Goal: Information Seeking & Learning: Learn about a topic

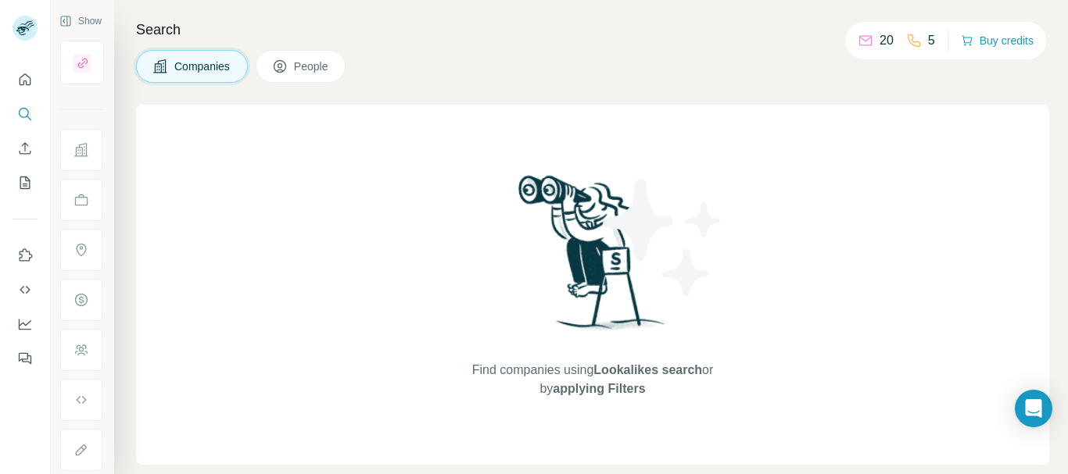
click at [186, 67] on span "Companies" at bounding box center [202, 67] width 57 height 16
click at [28, 115] on icon "Search" at bounding box center [24, 113] width 10 height 10
click at [193, 71] on span "Companies" at bounding box center [202, 67] width 57 height 16
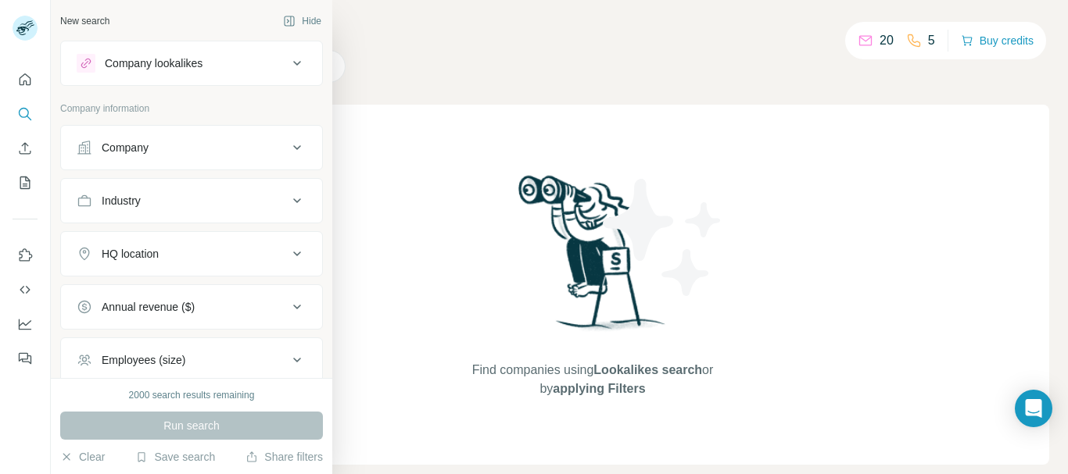
click at [288, 148] on icon at bounding box center [297, 147] width 19 height 19
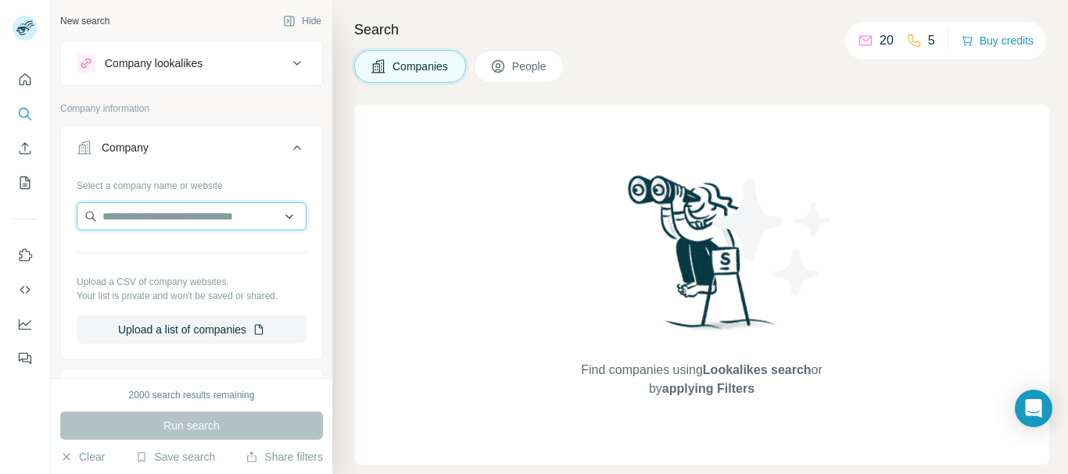
click at [175, 219] on input "text" at bounding box center [192, 216] width 230 height 28
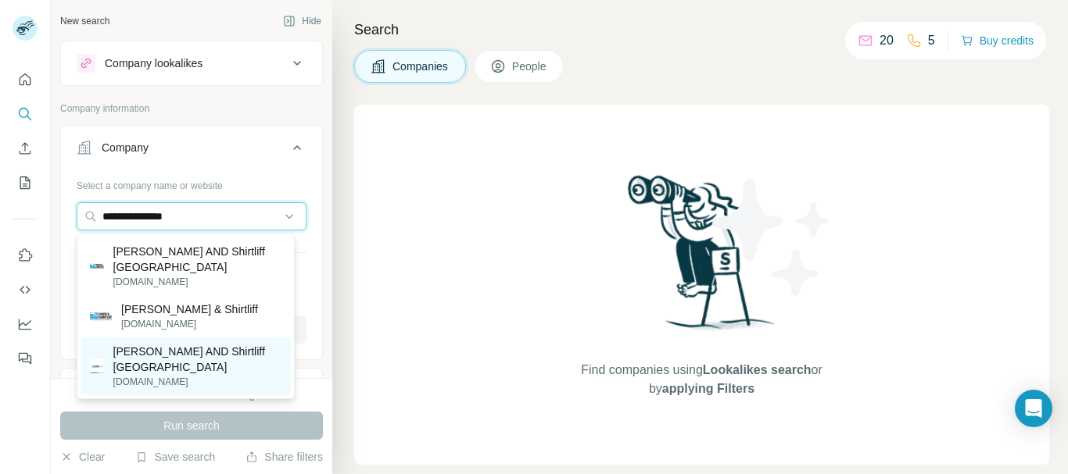
type input "**********"
click at [172, 344] on p "[PERSON_NAME] AND Shirtliff [GEOGRAPHIC_DATA]" at bounding box center [197, 359] width 168 height 31
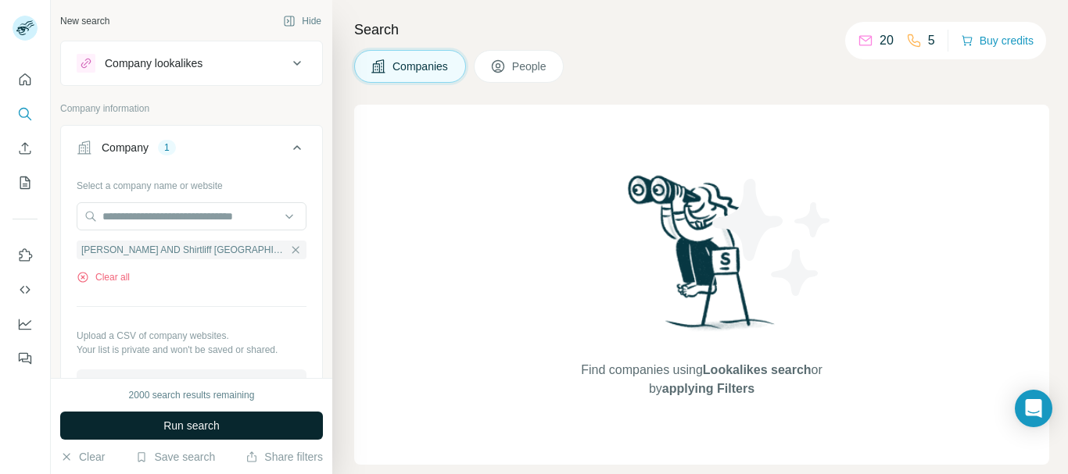
click at [183, 428] on span "Run search" at bounding box center [191, 426] width 56 height 16
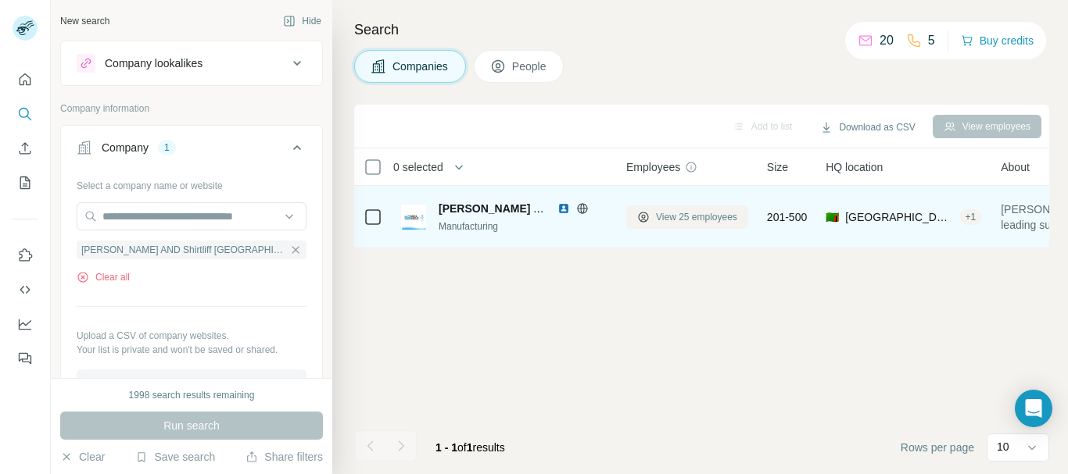
click at [692, 217] on span "View 25 employees" at bounding box center [696, 217] width 81 height 14
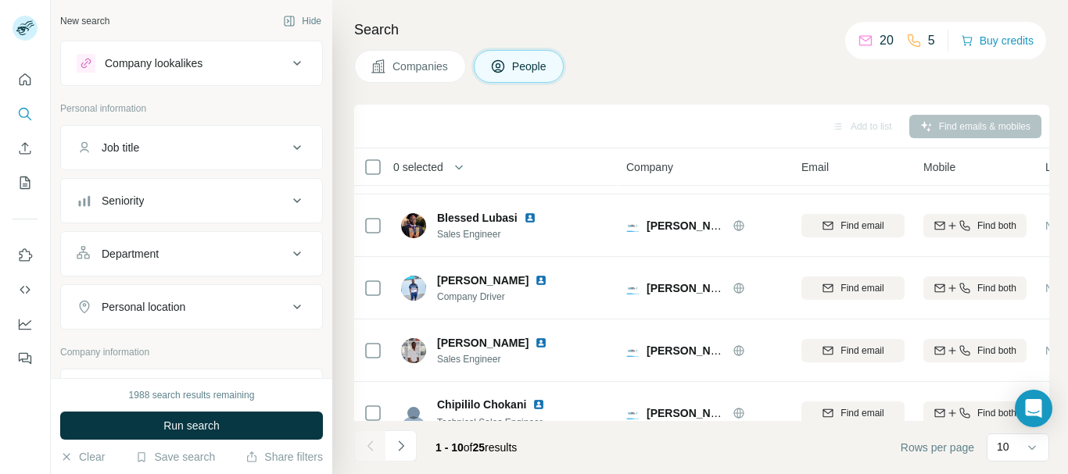
scroll to position [398, 0]
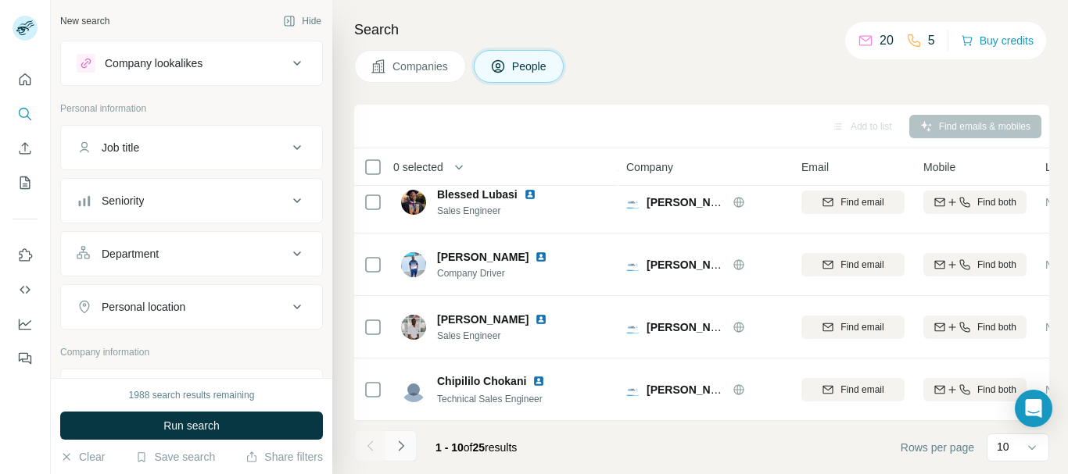
click at [403, 449] on icon "Navigate to next page" at bounding box center [401, 446] width 16 height 16
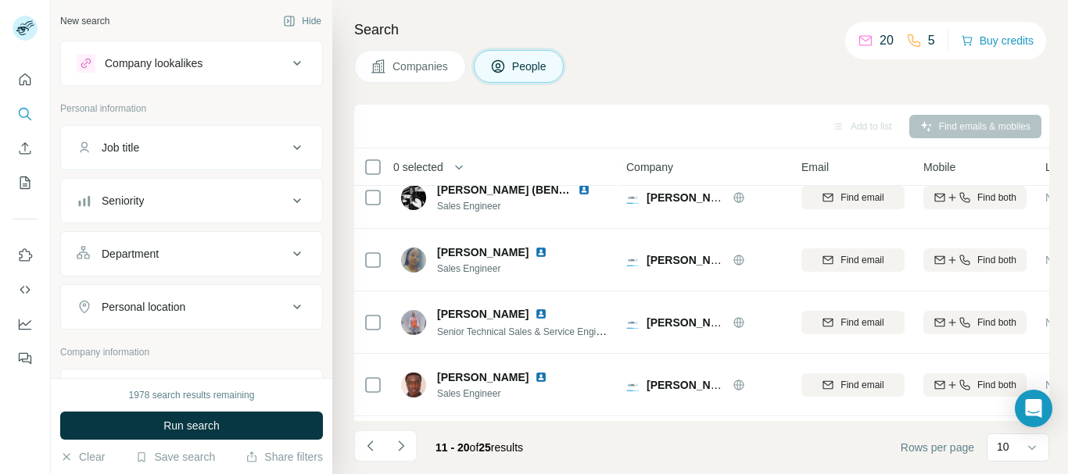
scroll to position [92, 0]
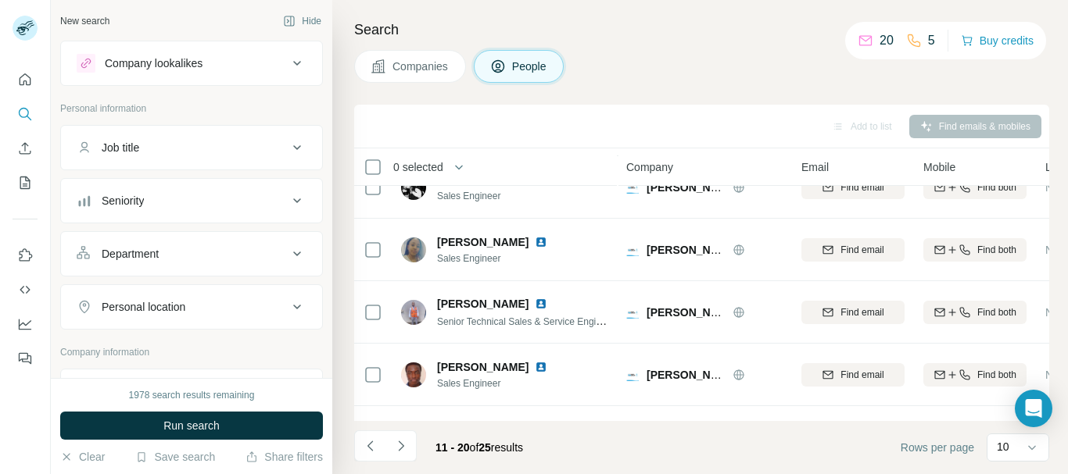
click at [959, 125] on div "Add to list Find emails & mobiles" at bounding box center [701, 126] width 679 height 27
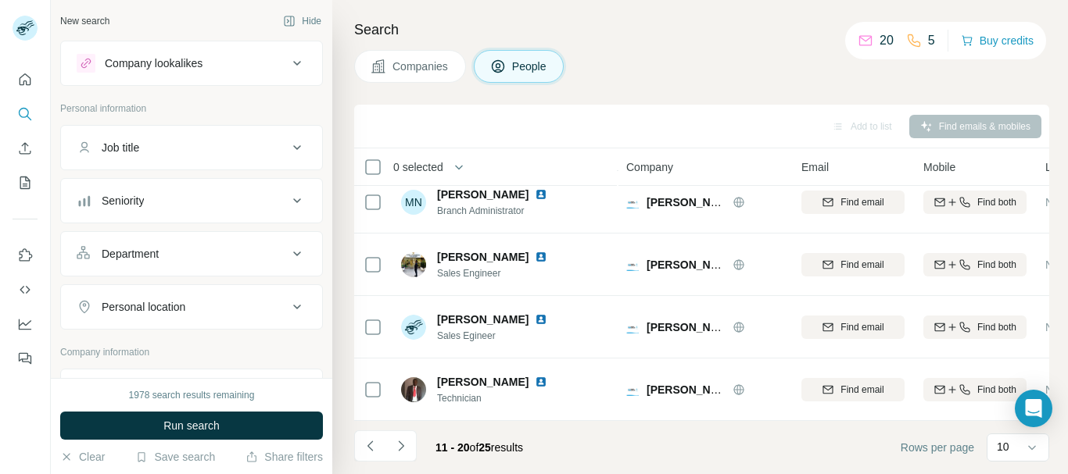
scroll to position [398, 0]
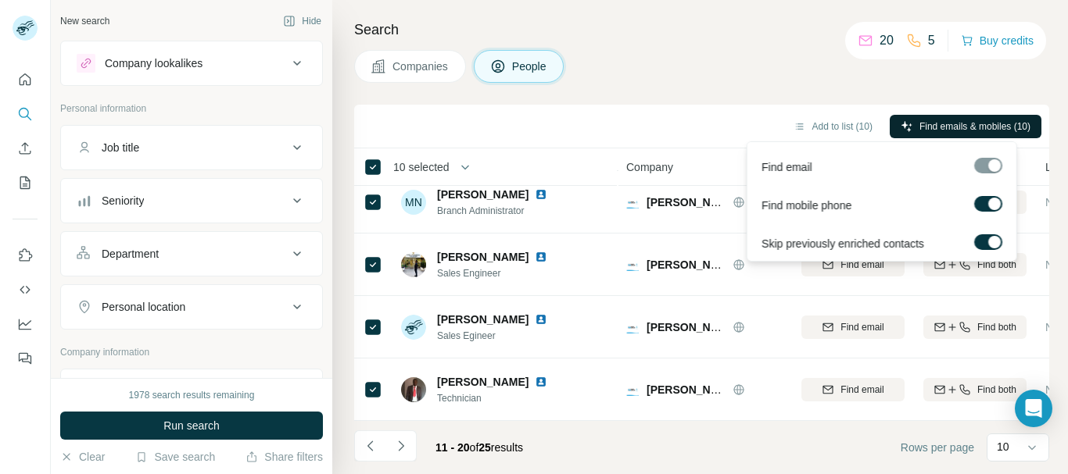
click at [936, 121] on span "Find emails & mobiles (10)" at bounding box center [974, 127] width 111 height 14
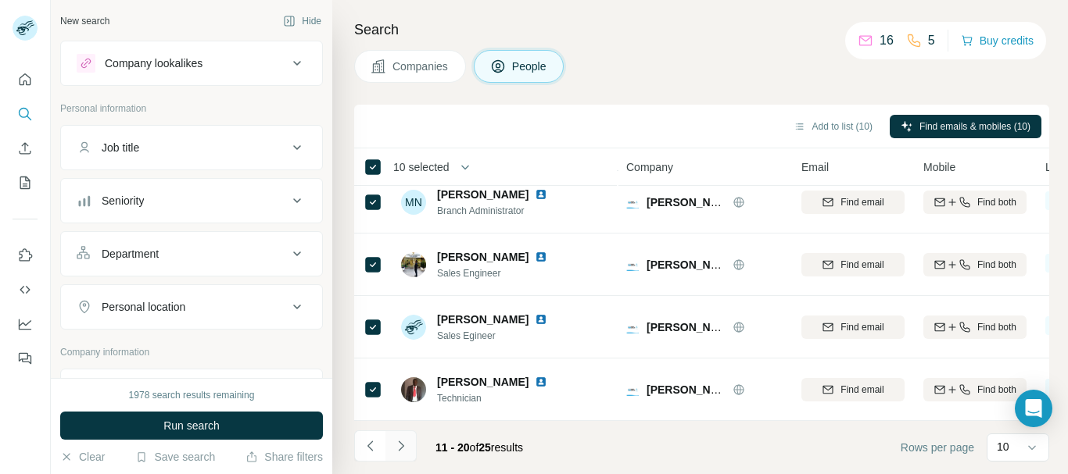
click at [402, 451] on icon "Navigate to next page" at bounding box center [401, 446] width 16 height 16
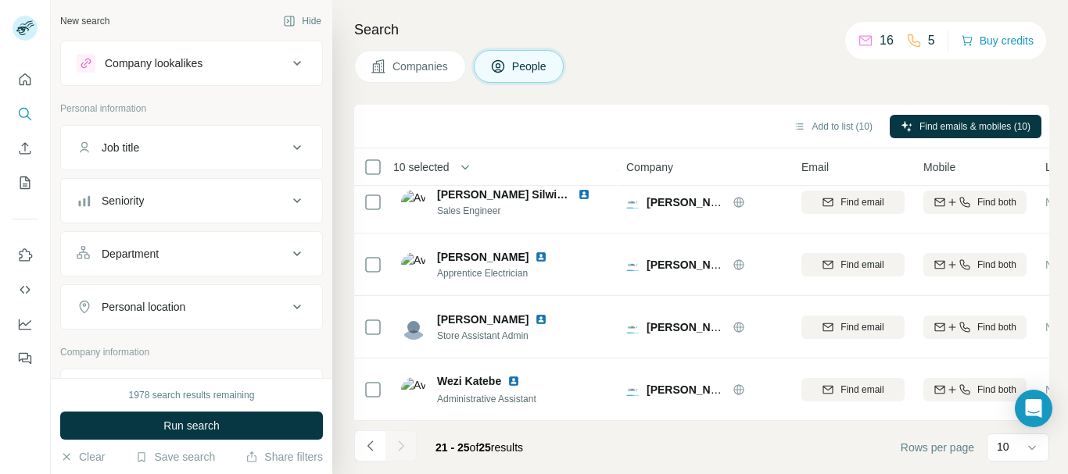
scroll to position [85, 0]
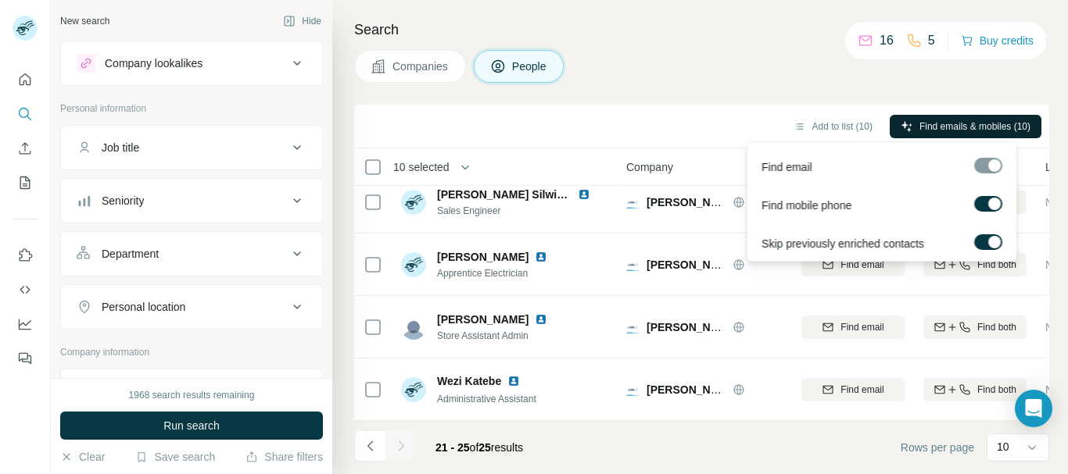
click at [941, 127] on span "Find emails & mobiles (10)" at bounding box center [974, 127] width 111 height 14
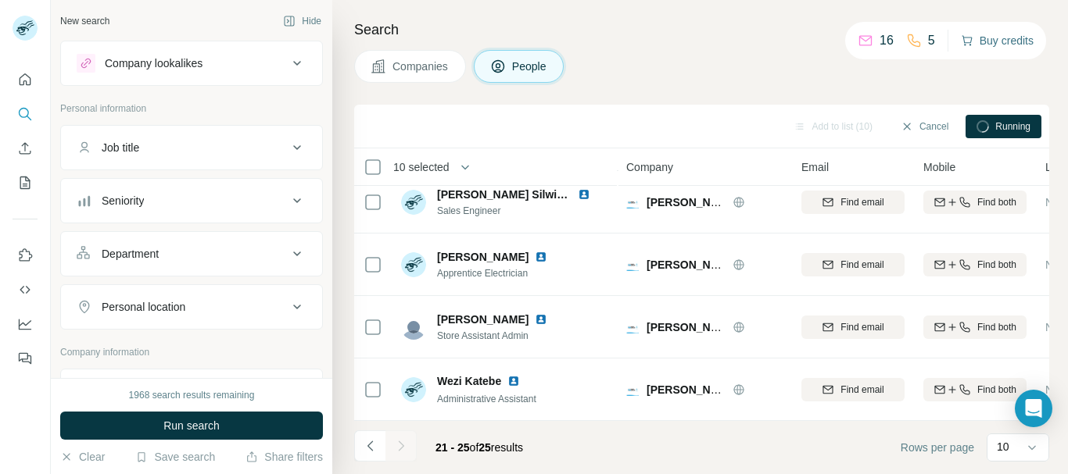
click at [982, 36] on button "Buy credits" at bounding box center [997, 41] width 73 height 22
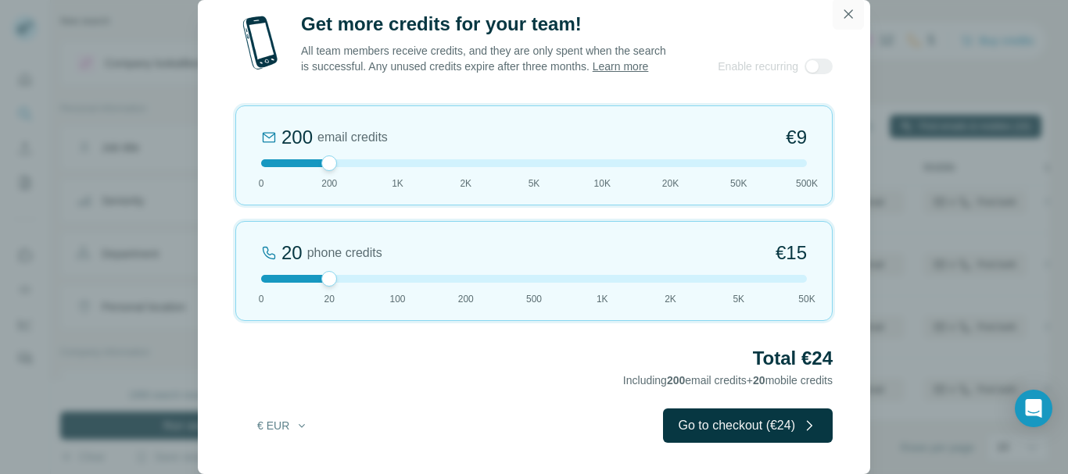
click at [844, 11] on icon "button" at bounding box center [848, 14] width 16 height 16
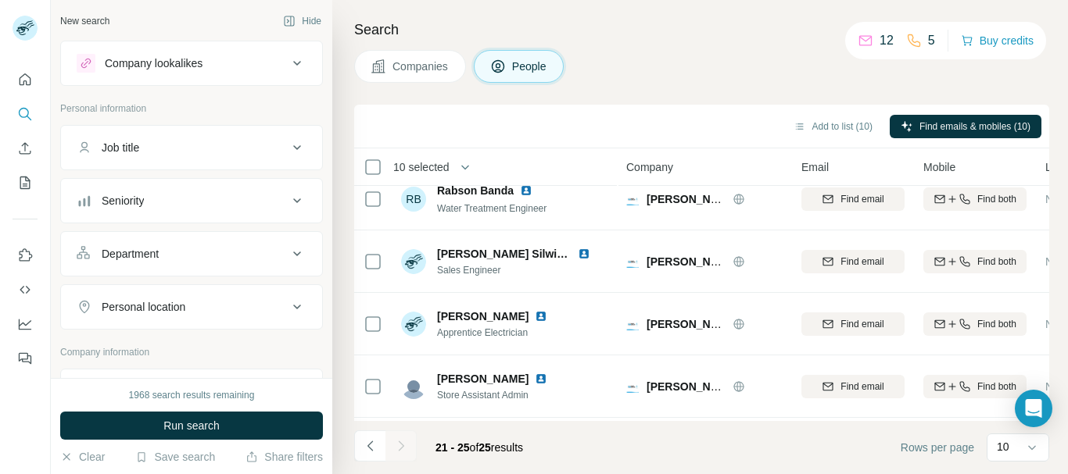
scroll to position [0, 0]
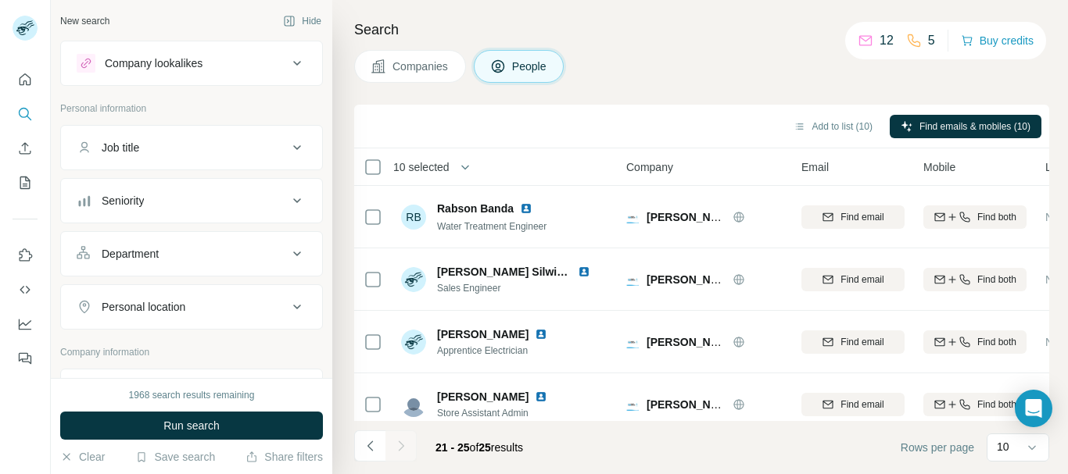
click at [410, 64] on span "Companies" at bounding box center [420, 67] width 57 height 16
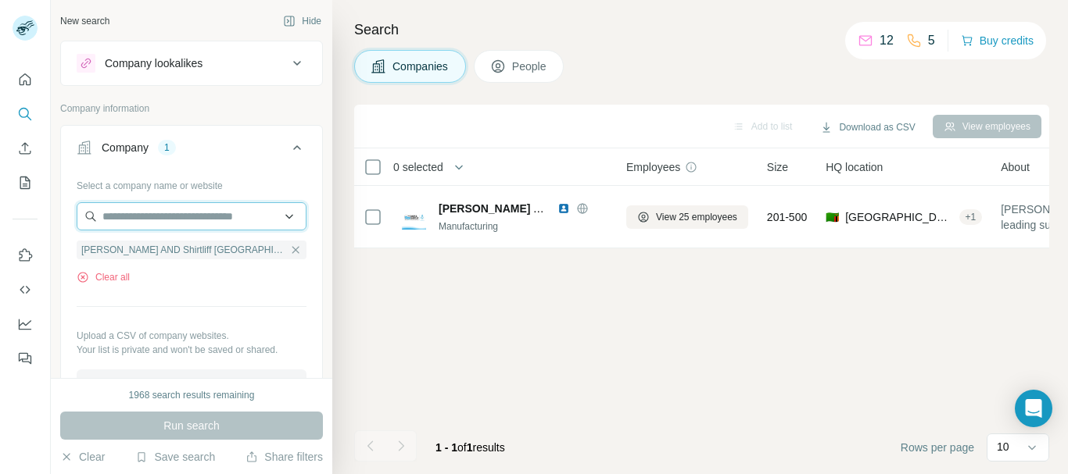
click at [204, 221] on input "text" at bounding box center [192, 216] width 230 height 28
type input "*"
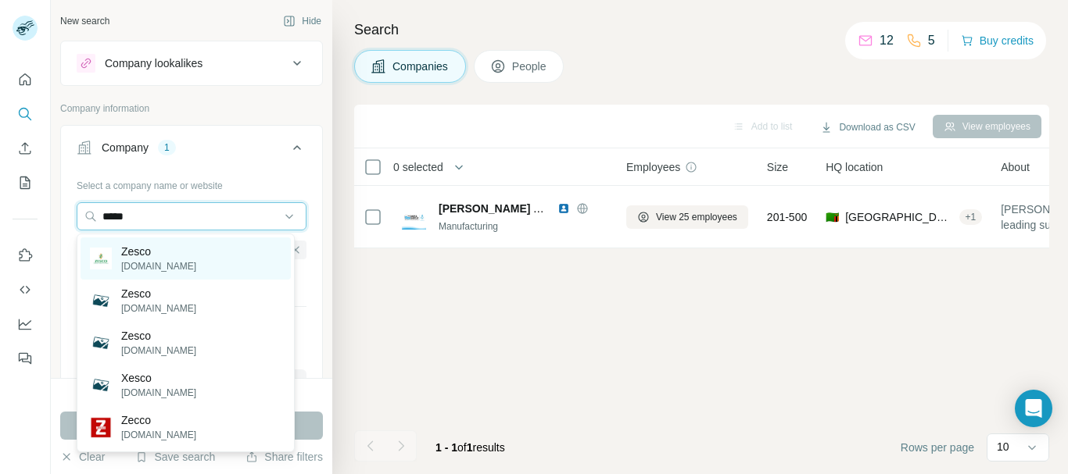
type input "*****"
click at [190, 266] on div "Zesco [DOMAIN_NAME]" at bounding box center [186, 259] width 210 height 42
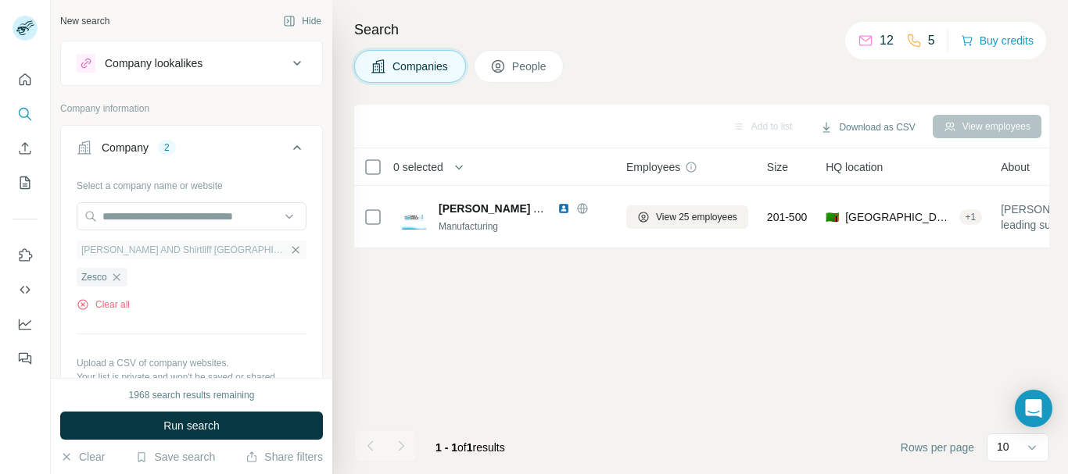
click at [289, 251] on icon "button" at bounding box center [295, 250] width 13 height 13
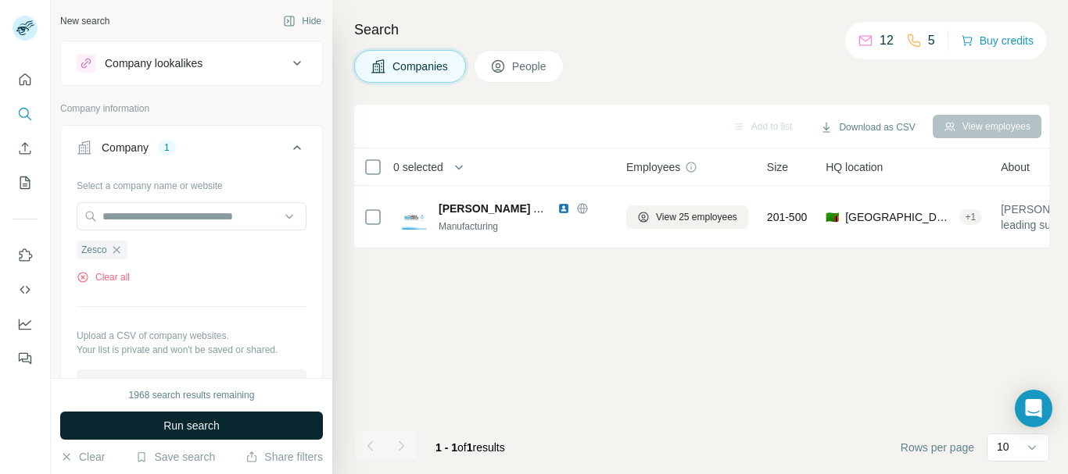
click at [187, 435] on button "Run search" at bounding box center [191, 426] width 263 height 28
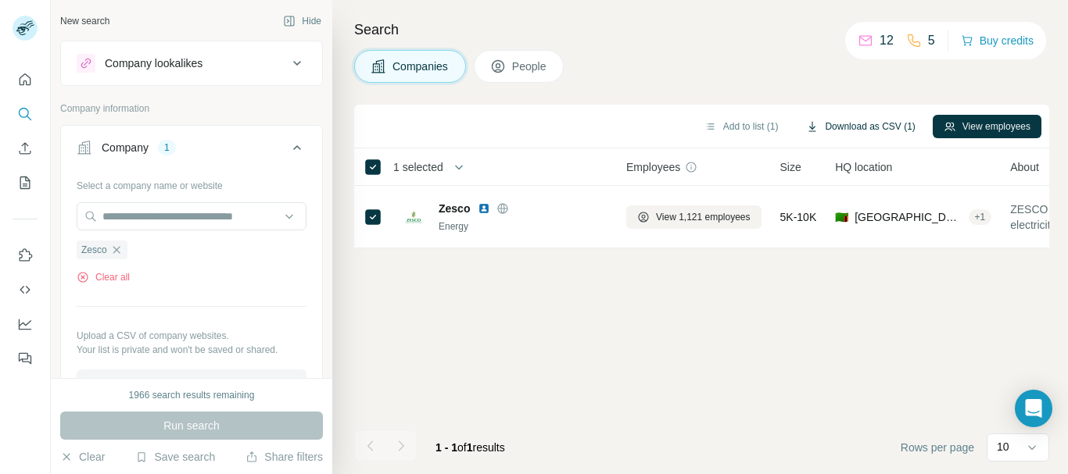
click at [836, 127] on button "Download as CSV (1)" at bounding box center [860, 126] width 131 height 23
click at [888, 123] on button "Download as CSV (1)" at bounding box center [860, 126] width 131 height 23
click at [894, 127] on button "Download as CSV (1)" at bounding box center [860, 126] width 131 height 23
click at [989, 133] on button "View employees" at bounding box center [986, 126] width 109 height 23
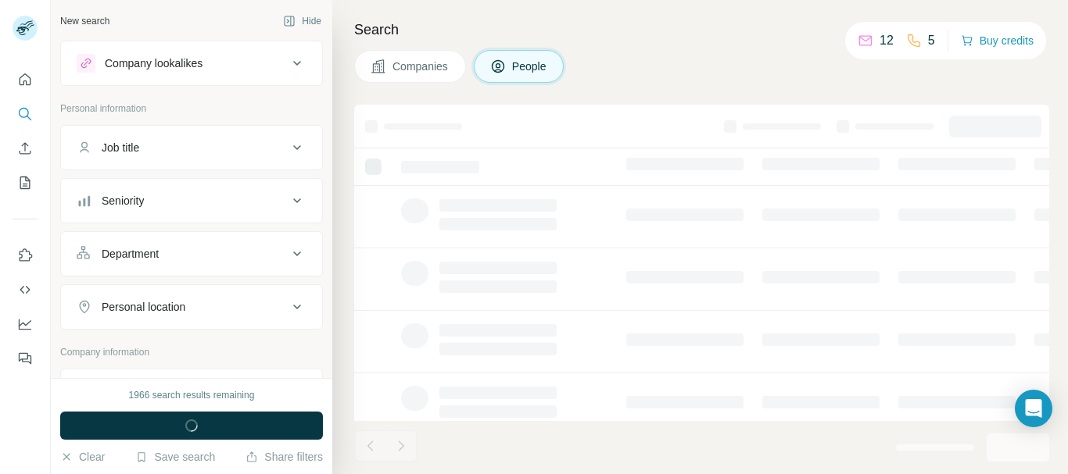
click at [989, 133] on div at bounding box center [995, 127] width 92 height 22
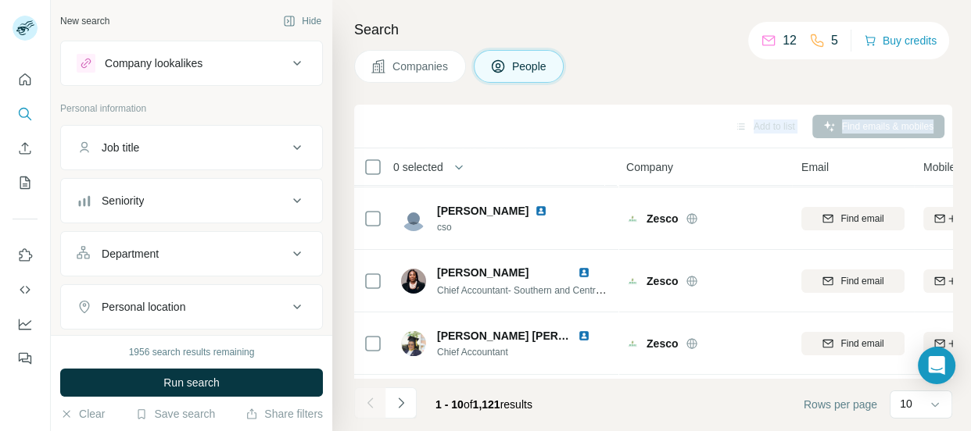
scroll to position [131, 0]
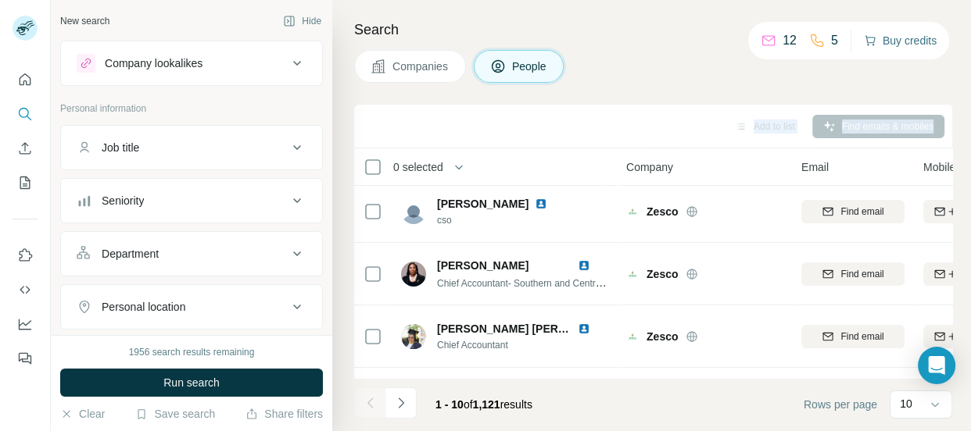
click at [901, 40] on button "Buy credits" at bounding box center [900, 41] width 73 height 22
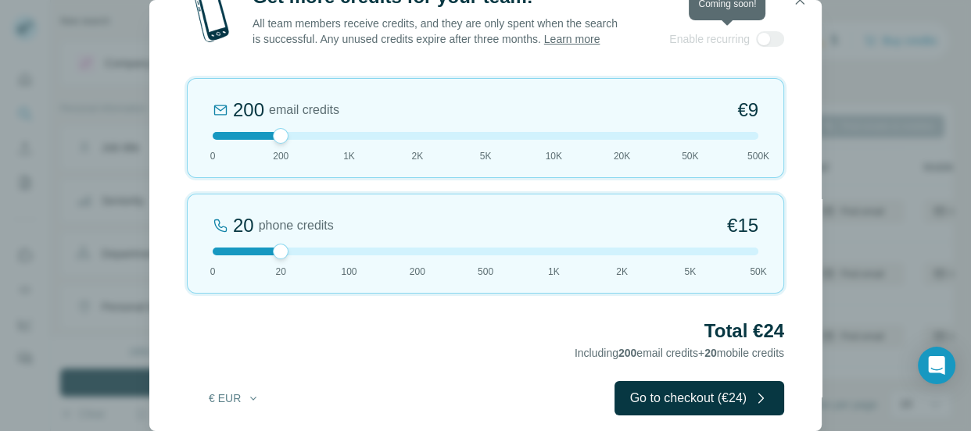
click at [766, 41] on div at bounding box center [770, 39] width 28 height 16
click at [797, 1] on icon "button" at bounding box center [800, -1] width 9 height 9
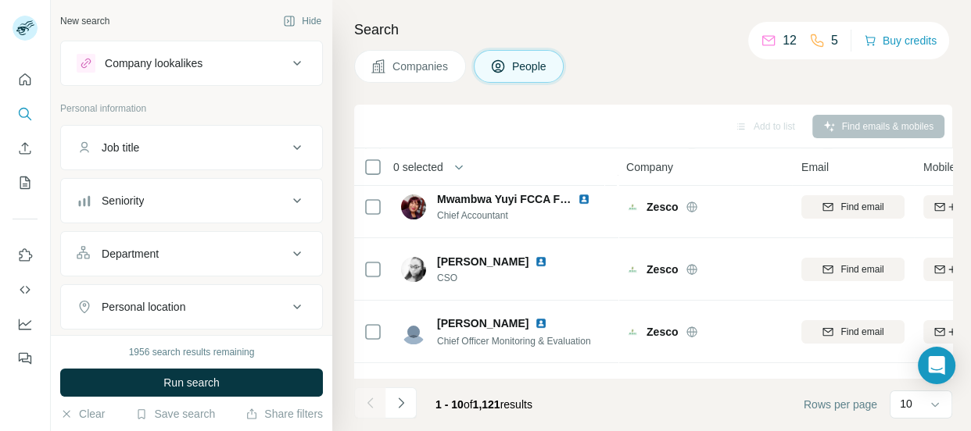
scroll to position [440, 0]
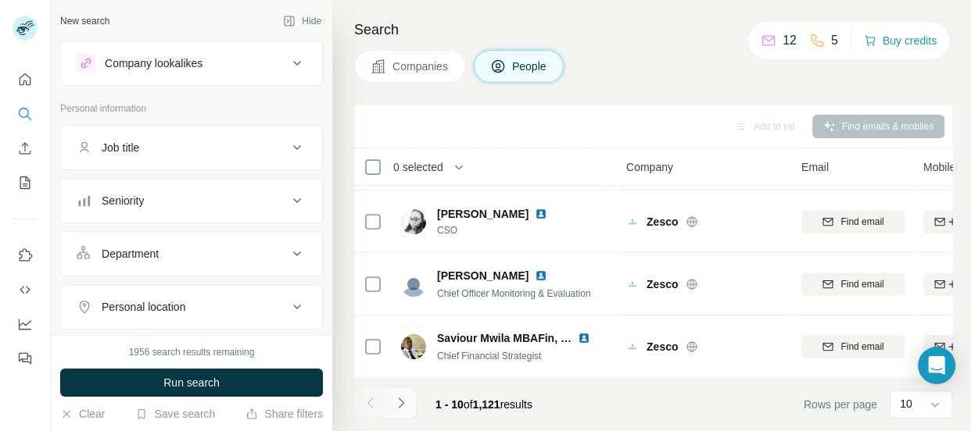
click at [399, 405] on icon "Navigate to next page" at bounding box center [401, 403] width 16 height 16
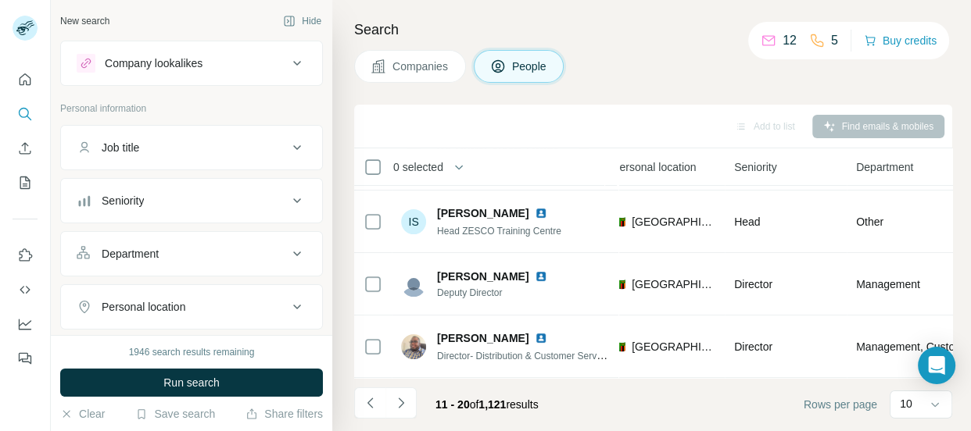
scroll to position [440, 576]
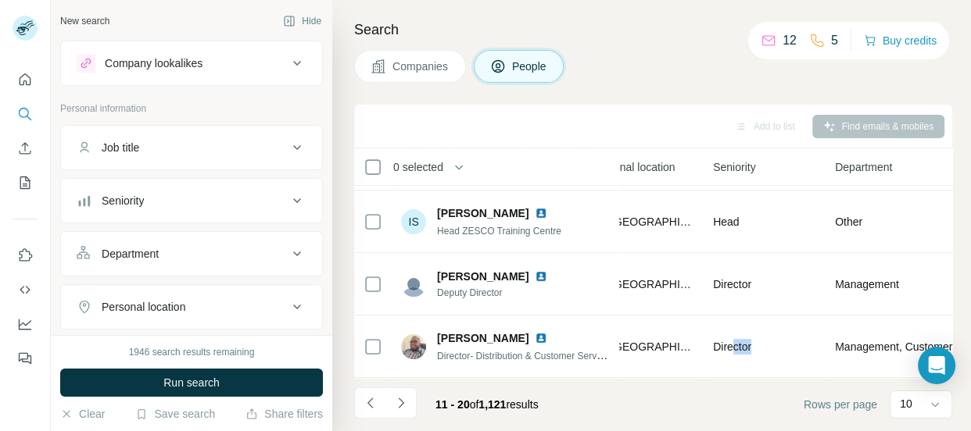
drag, startPoint x: 730, startPoint y: 362, endPoint x: 752, endPoint y: 377, distance: 26.4
click at [752, 377] on div "0 selected People Company Email Mobile Lists Personal location Seniority Depart…" at bounding box center [653, 263] width 598 height 230
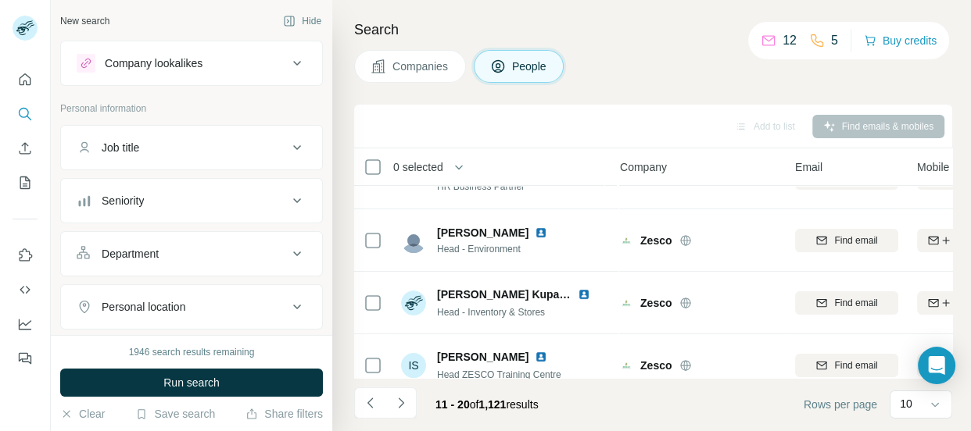
scroll to position [317, 6]
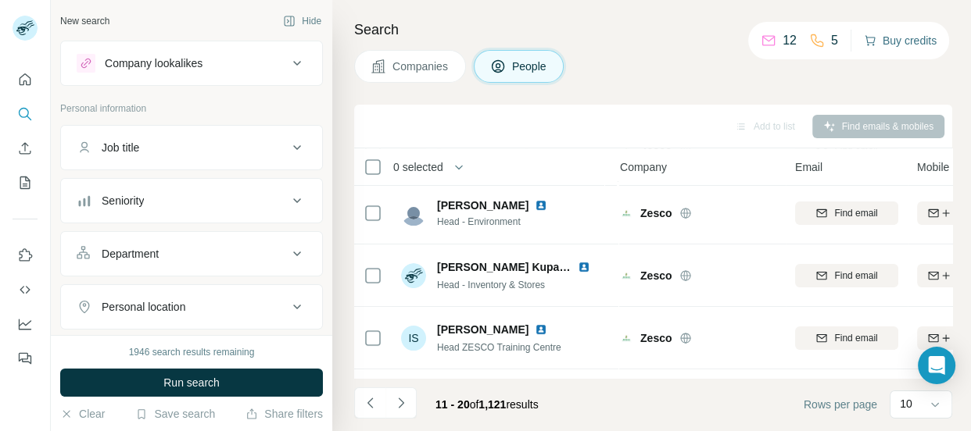
click at [897, 41] on button "Buy credits" at bounding box center [900, 41] width 73 height 22
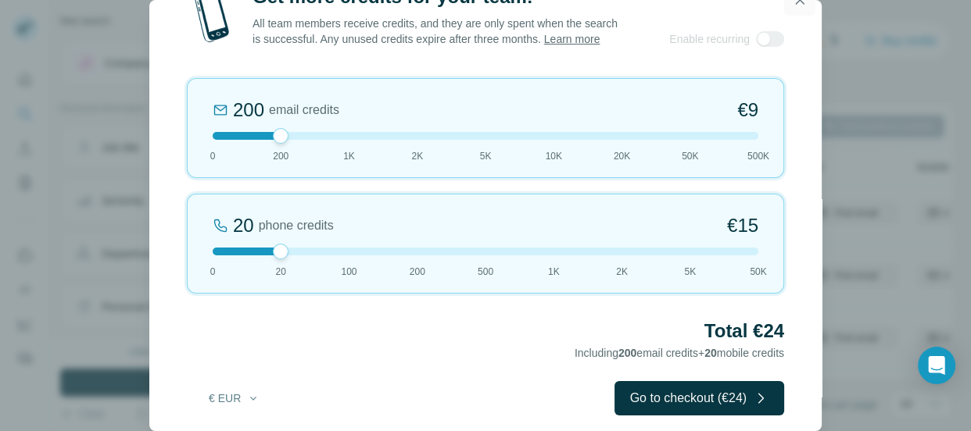
click at [796, 2] on icon "button" at bounding box center [800, 0] width 16 height 16
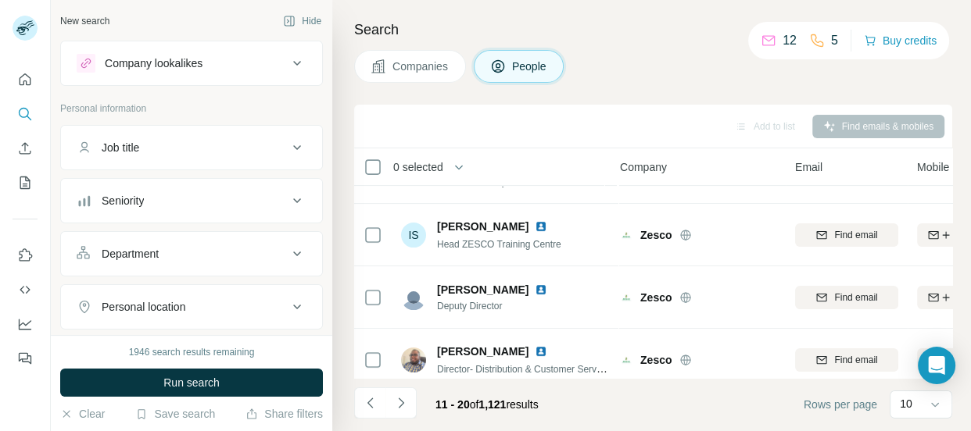
scroll to position [440, 6]
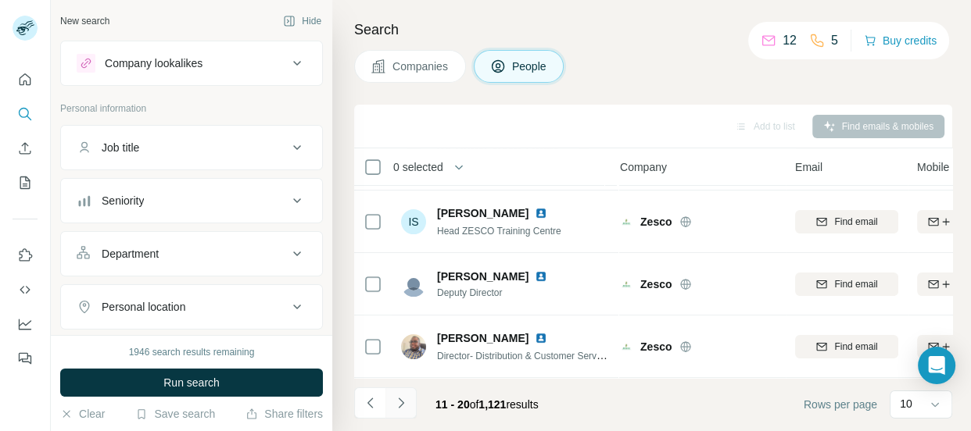
click at [403, 410] on icon "Navigate to next page" at bounding box center [401, 403] width 16 height 16
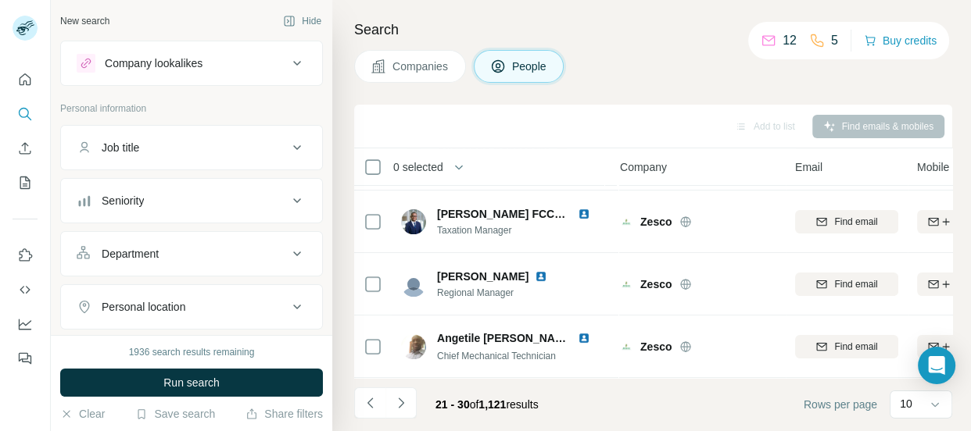
click at [293, 147] on icon at bounding box center [297, 147] width 8 height 5
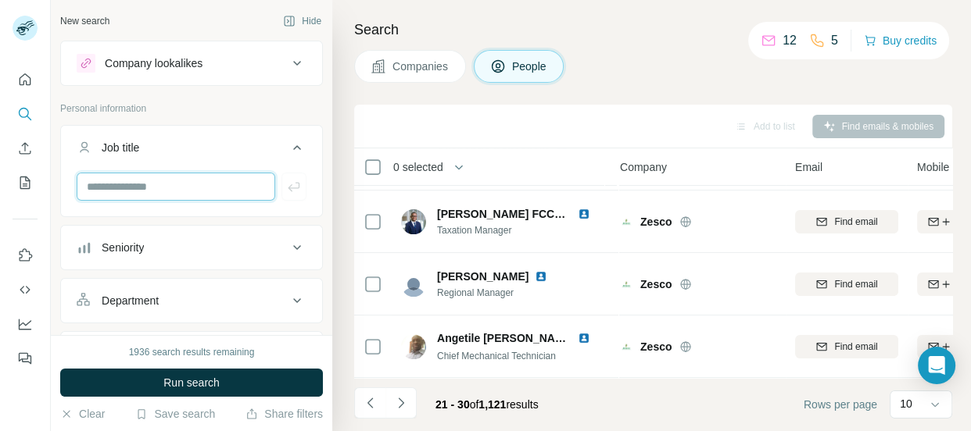
click at [228, 185] on input "text" at bounding box center [176, 187] width 199 height 28
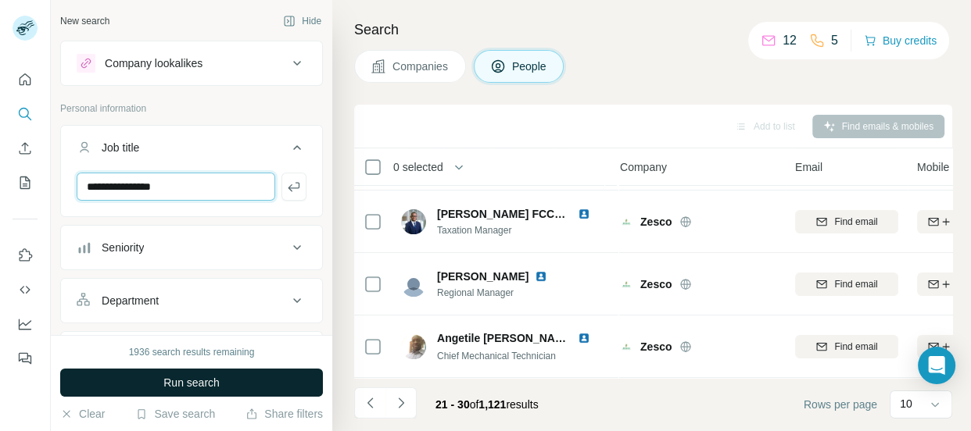
type input "**********"
click at [215, 386] on span "Run search" at bounding box center [191, 383] width 56 height 16
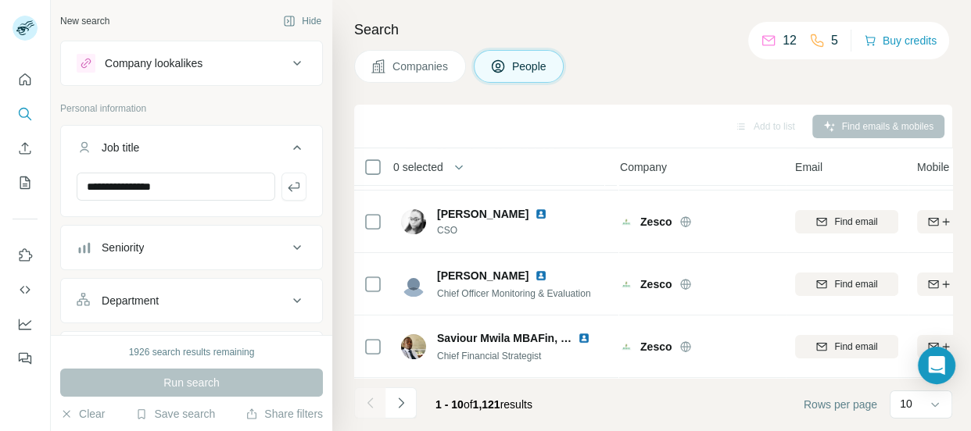
click at [293, 145] on icon at bounding box center [297, 147] width 8 height 5
click at [288, 145] on icon at bounding box center [297, 147] width 19 height 19
click at [293, 145] on icon at bounding box center [297, 147] width 8 height 5
click at [402, 64] on span "Companies" at bounding box center [420, 67] width 57 height 16
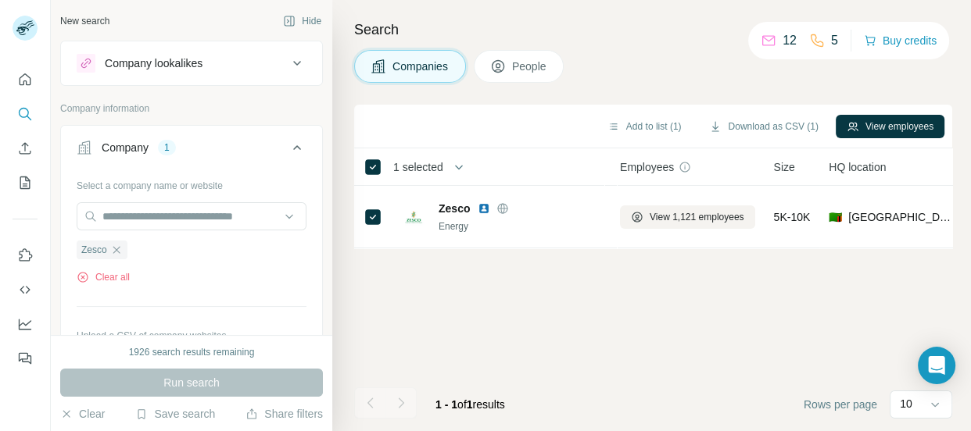
scroll to position [0, 6]
click at [153, 149] on div "Company 1" at bounding box center [182, 148] width 211 height 16
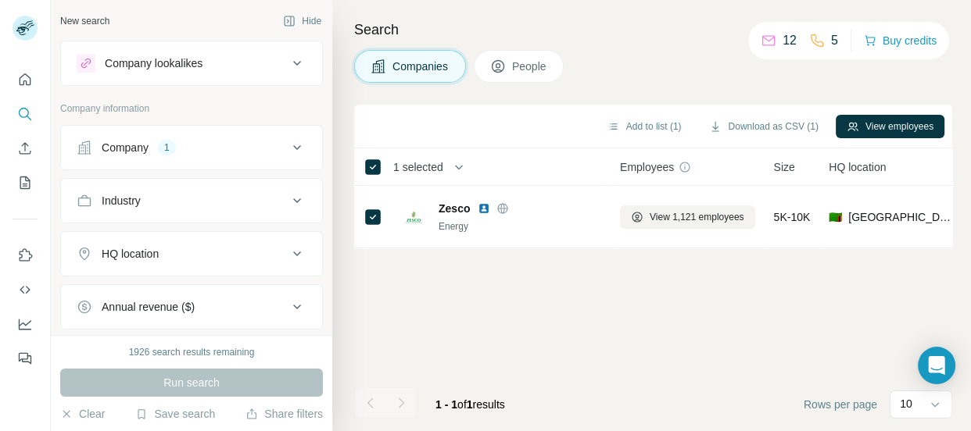
click at [288, 146] on icon at bounding box center [297, 147] width 19 height 19
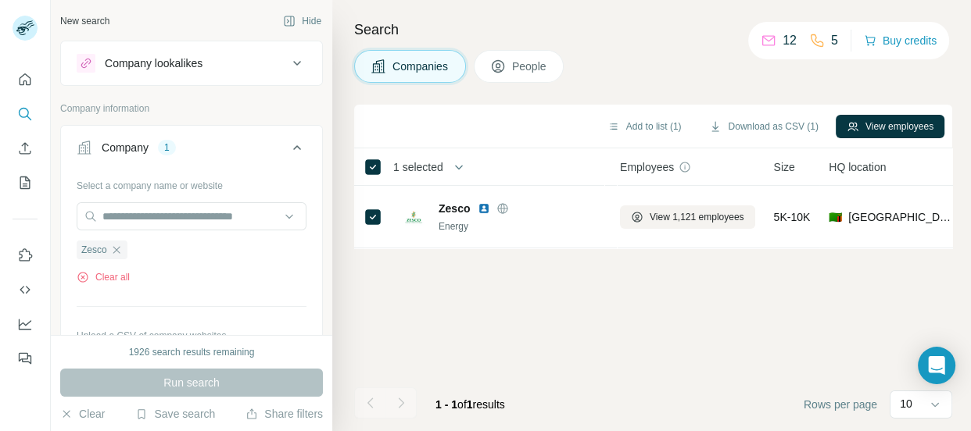
click at [293, 146] on icon at bounding box center [297, 147] width 8 height 5
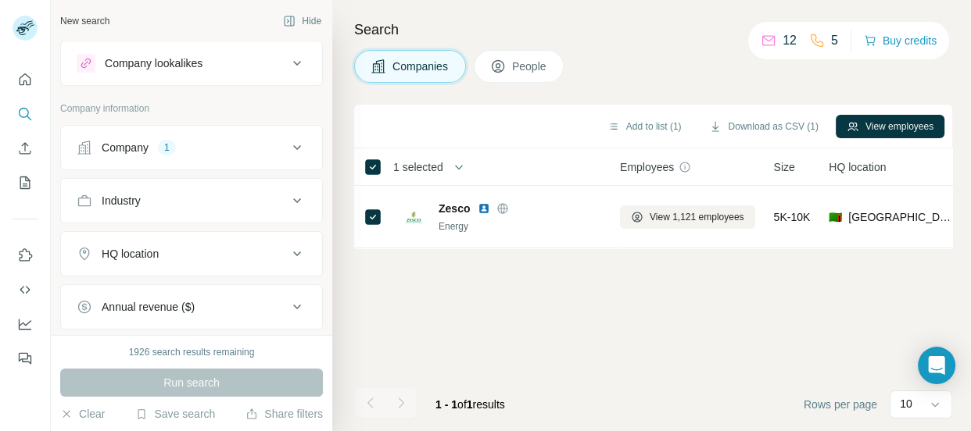
click at [288, 196] on icon at bounding box center [297, 200] width 19 height 19
click at [231, 242] on input at bounding box center [183, 239] width 193 height 17
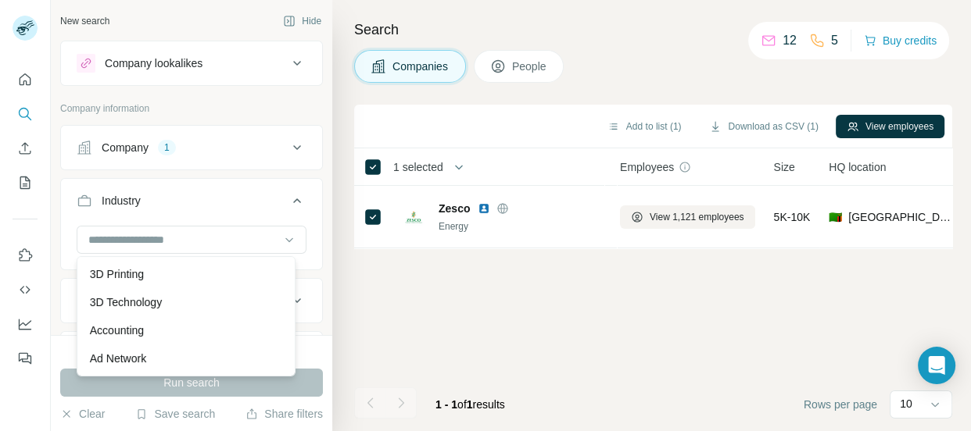
click at [274, 200] on div "Industry" at bounding box center [182, 201] width 211 height 16
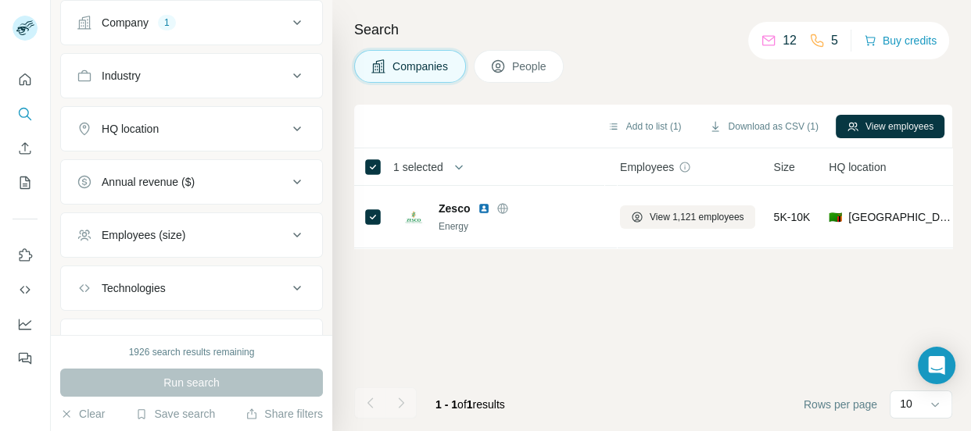
scroll to position [126, 0]
click at [503, 66] on icon at bounding box center [498, 67] width 16 height 16
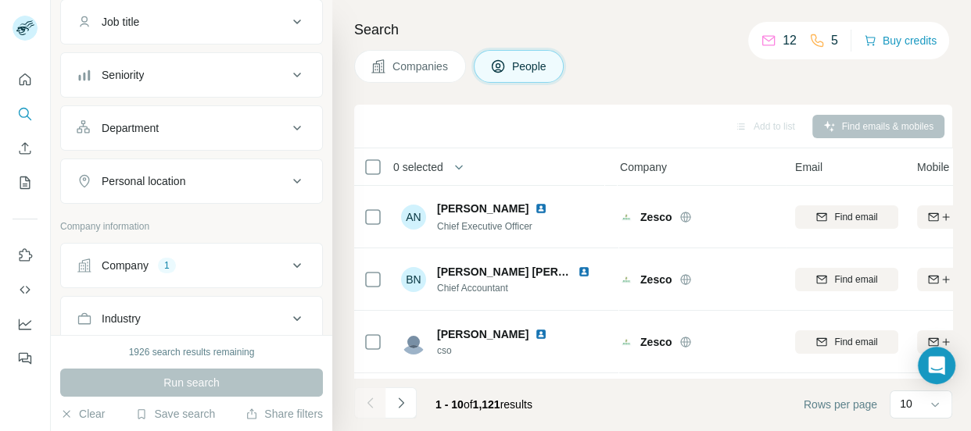
scroll to position [369, 0]
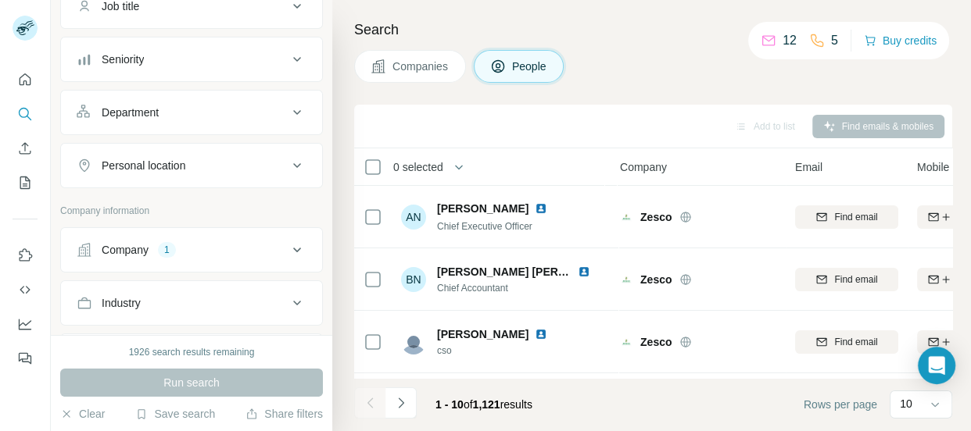
scroll to position [106, 0]
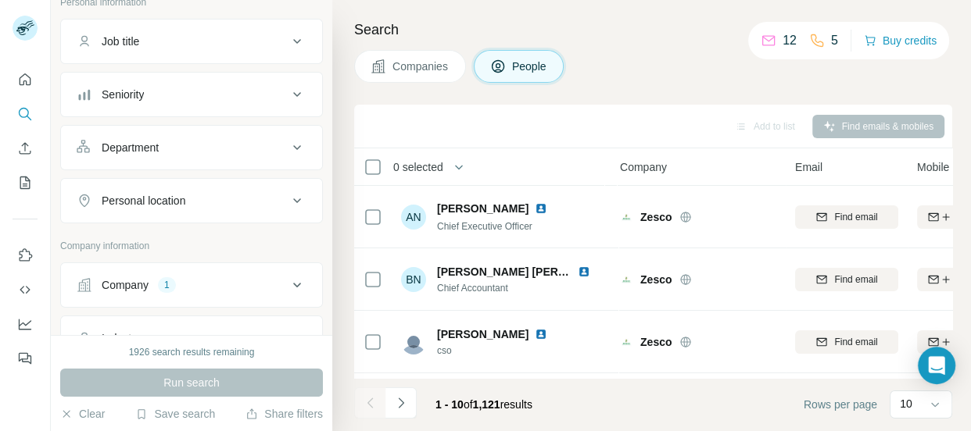
click at [288, 38] on icon at bounding box center [297, 41] width 19 height 19
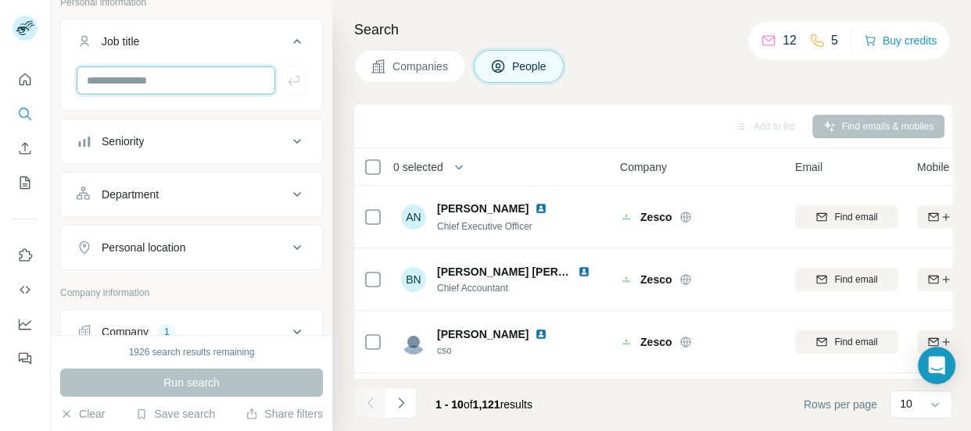
click at [179, 76] on input "text" at bounding box center [176, 80] width 199 height 28
type input "**********"
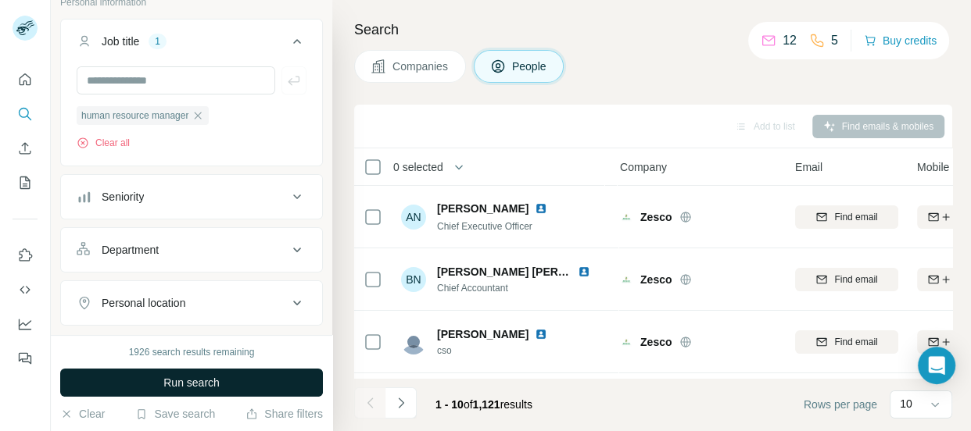
click at [223, 380] on button "Run search" at bounding box center [191, 383] width 263 height 28
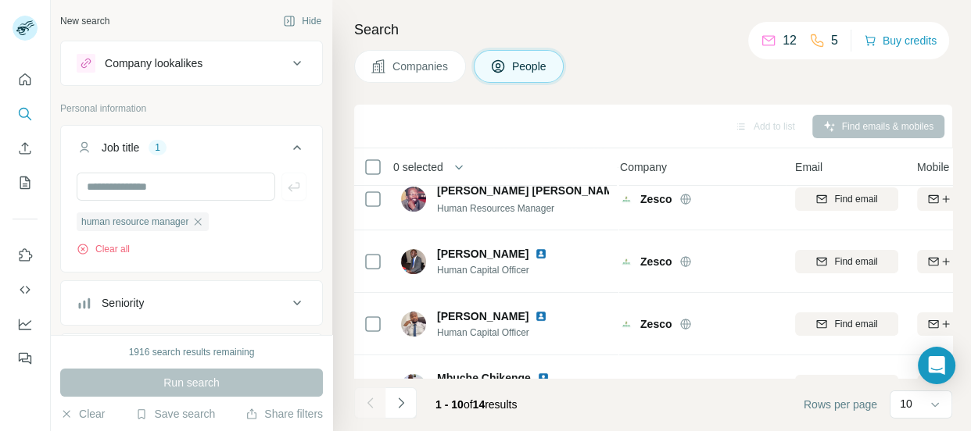
click at [288, 61] on icon at bounding box center [297, 63] width 19 height 19
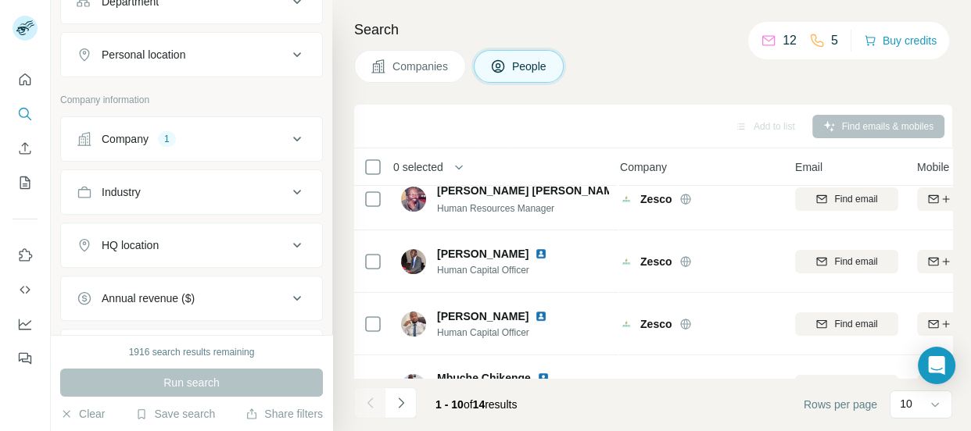
scroll to position [481, 0]
click at [289, 134] on icon at bounding box center [297, 135] width 19 height 19
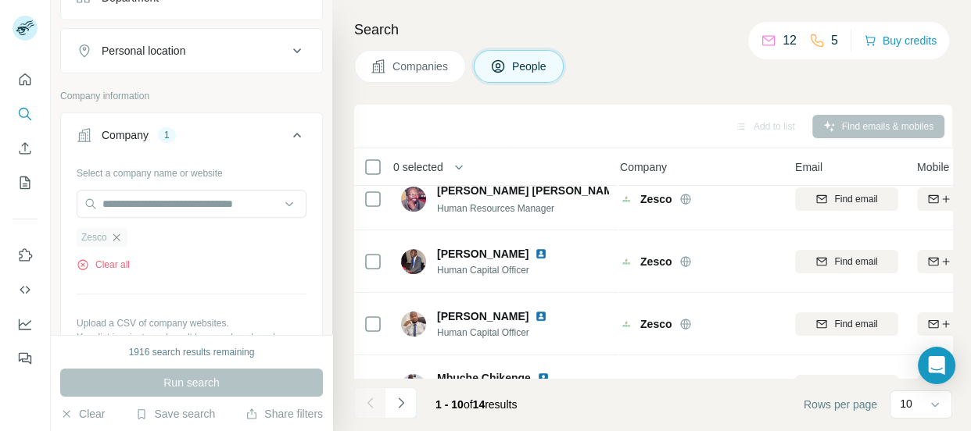
click at [117, 234] on icon "button" at bounding box center [116, 237] width 7 height 7
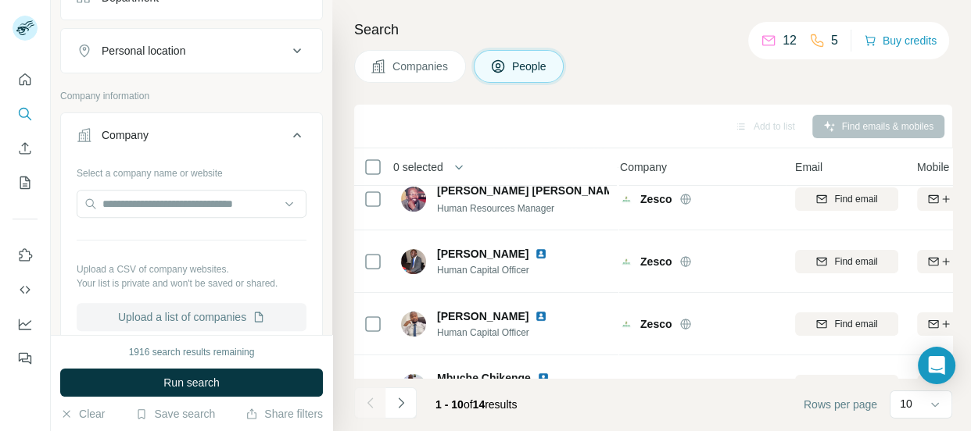
click at [145, 320] on button "Upload a list of companies" at bounding box center [192, 317] width 230 height 28
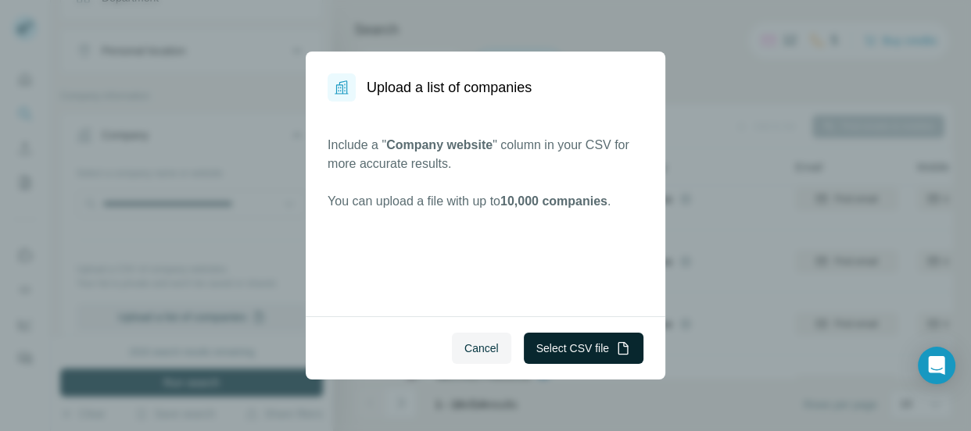
click at [594, 351] on button "Select CSV file" at bounding box center [584, 348] width 120 height 31
click at [474, 351] on span "Cancel" at bounding box center [481, 349] width 34 height 16
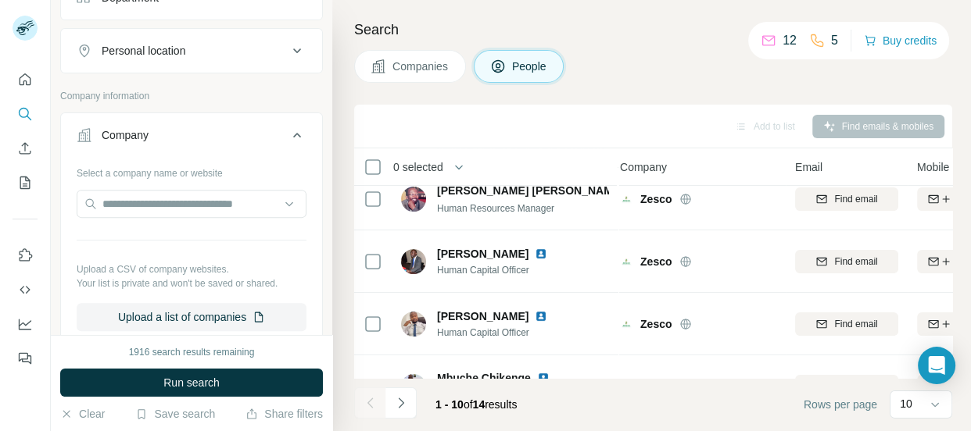
click at [288, 45] on icon at bounding box center [297, 50] width 19 height 19
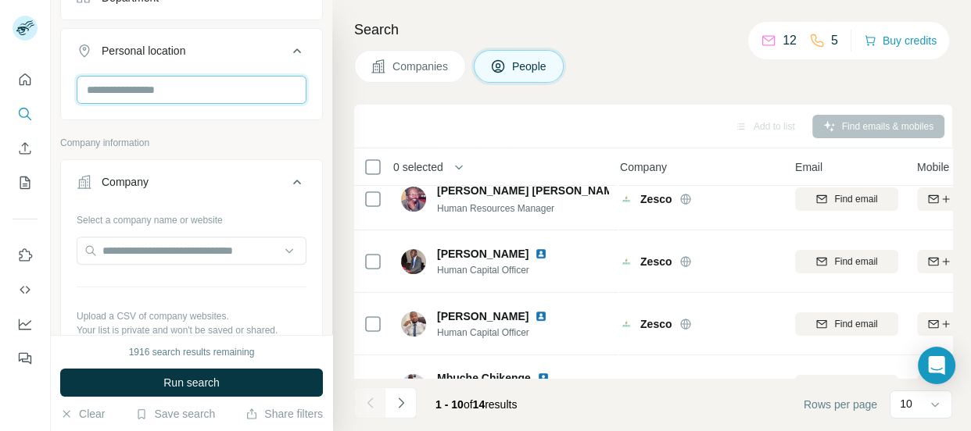
click at [209, 94] on input "text" at bounding box center [192, 90] width 230 height 28
type input "*"
type input "**********"
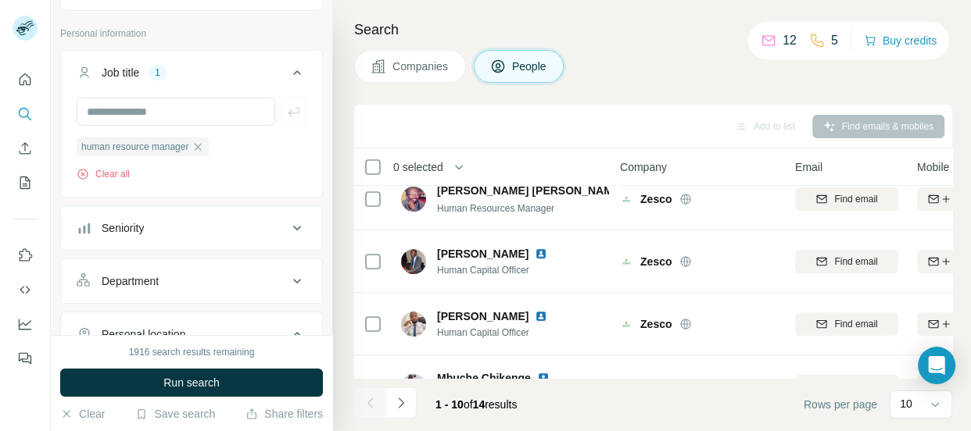
scroll to position [195, 0]
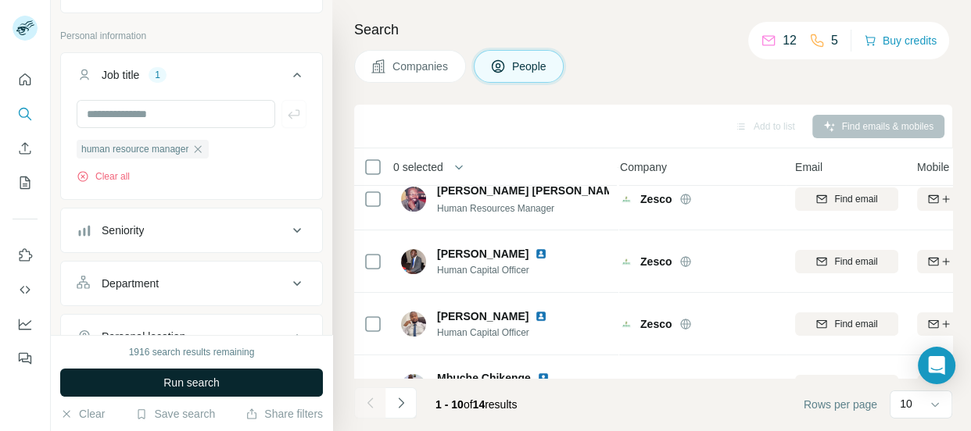
click at [180, 375] on span "Run search" at bounding box center [191, 383] width 56 height 16
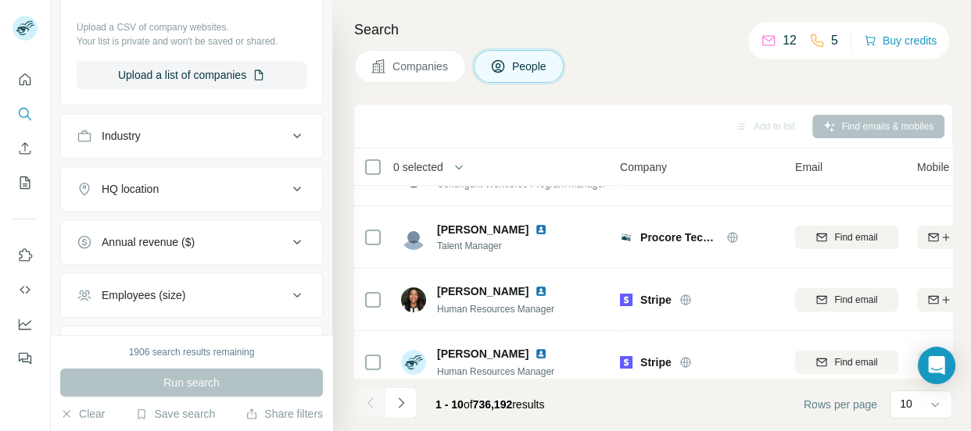
scroll to position [750, 0]
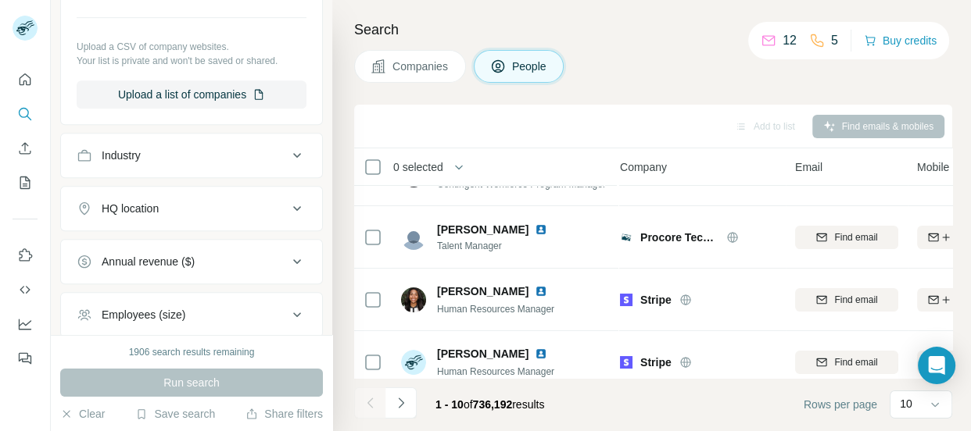
click at [293, 208] on icon at bounding box center [297, 208] width 8 height 5
click at [237, 248] on input "text" at bounding box center [192, 248] width 230 height 28
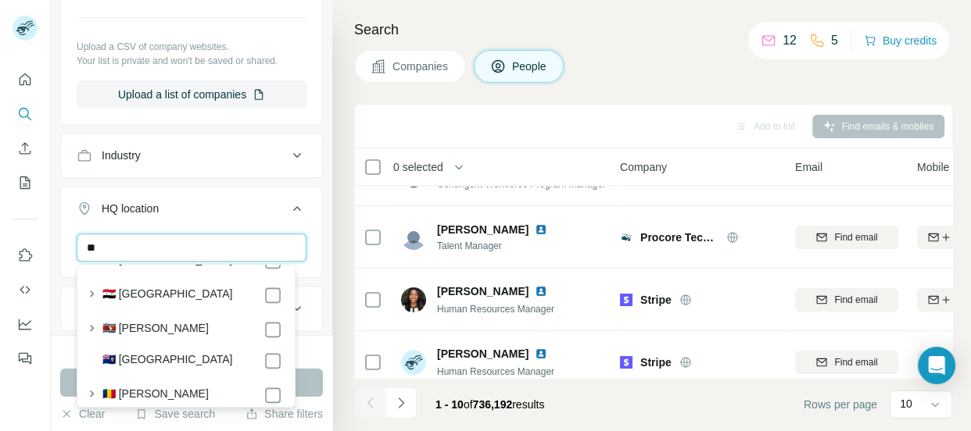
scroll to position [7331, 0]
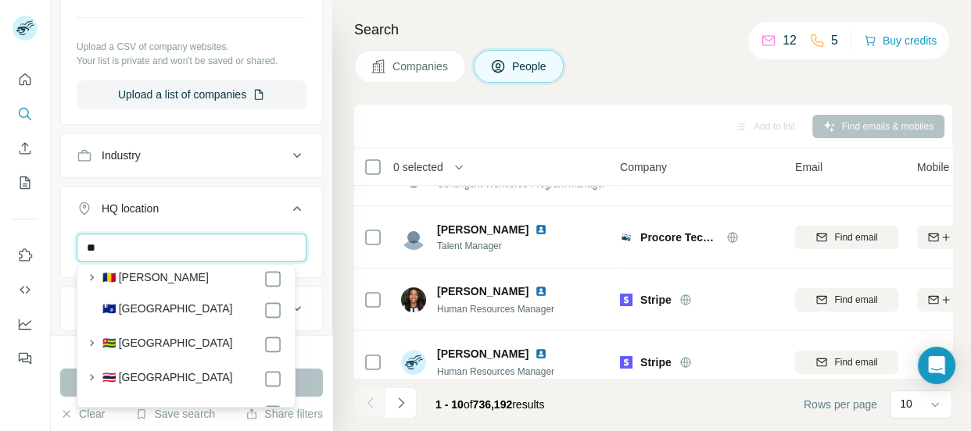
type input "*"
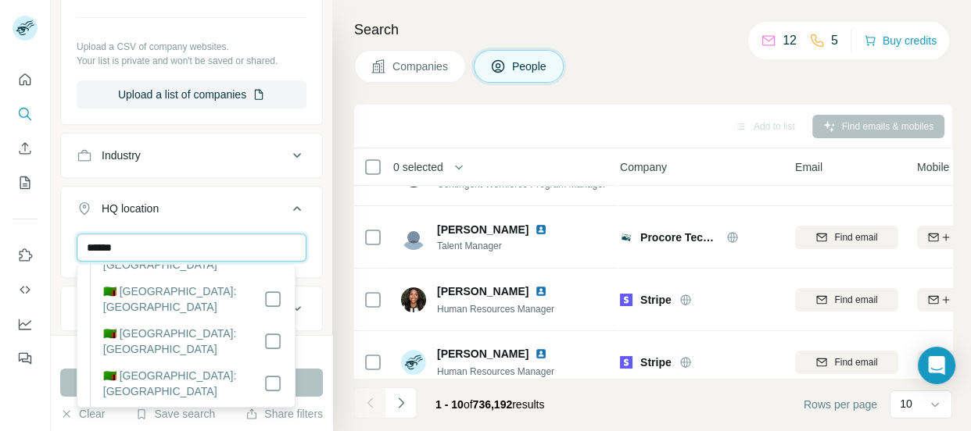
scroll to position [242, 0]
type input "******"
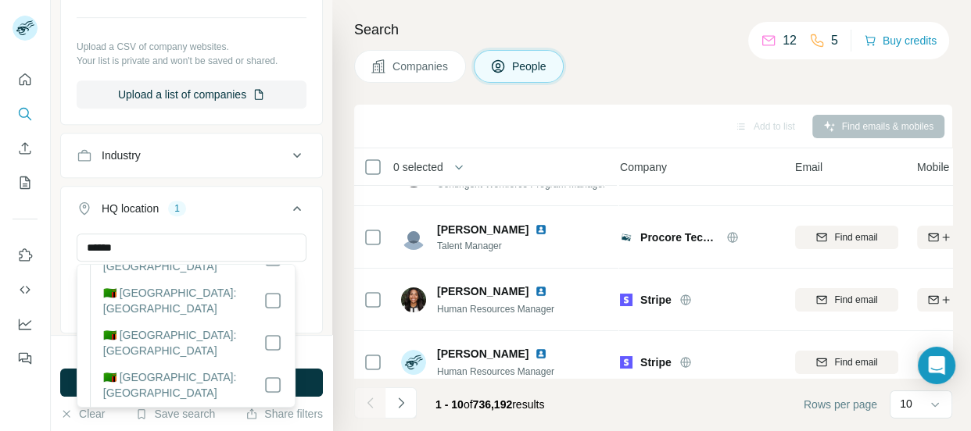
click at [159, 412] on label "🇿🇲 [GEOGRAPHIC_DATA]: [GEOGRAPHIC_DATA]" at bounding box center [183, 427] width 161 height 31
click at [169, 412] on label "🇿🇲 [GEOGRAPHIC_DATA]: [GEOGRAPHIC_DATA]" at bounding box center [183, 427] width 161 height 31
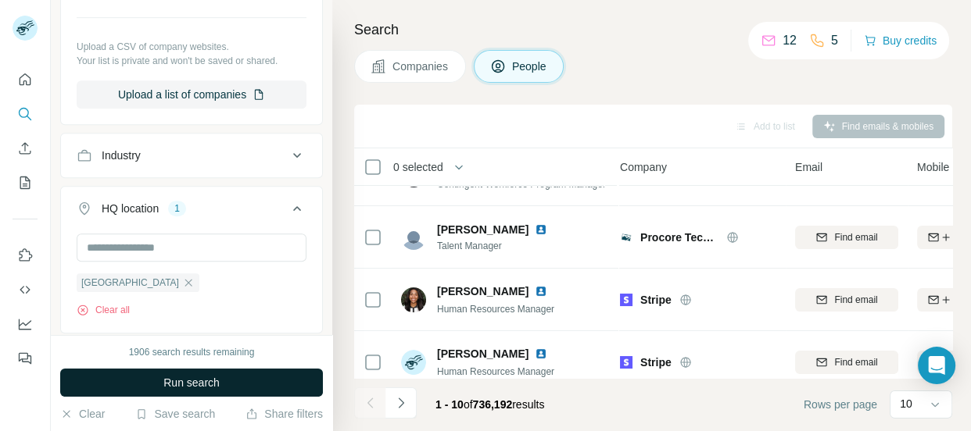
click at [208, 375] on span "Run search" at bounding box center [191, 383] width 56 height 16
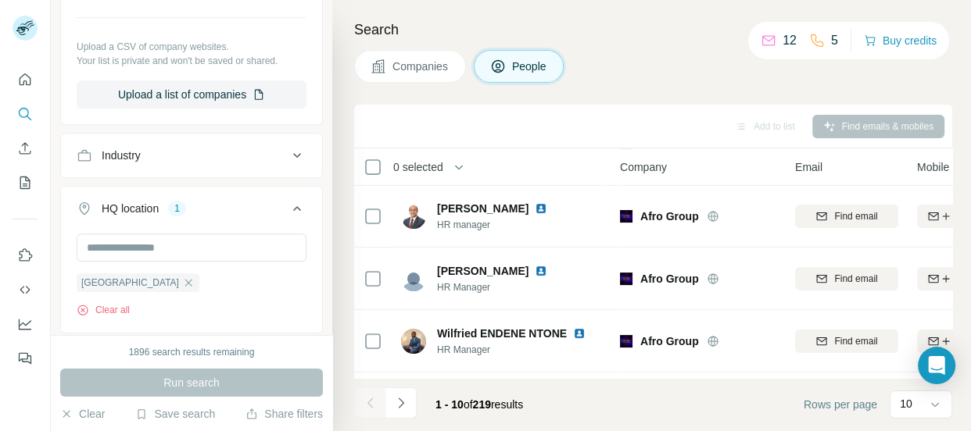
scroll to position [385, 6]
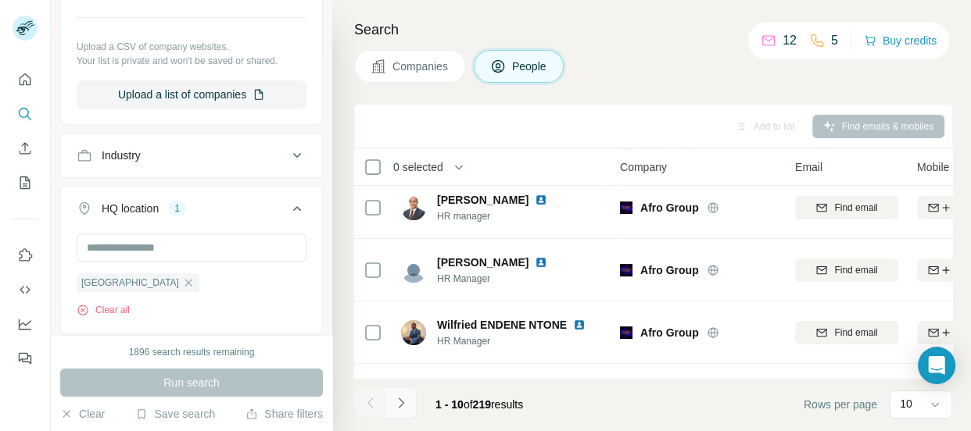
click at [403, 400] on icon "Navigate to next page" at bounding box center [401, 403] width 16 height 16
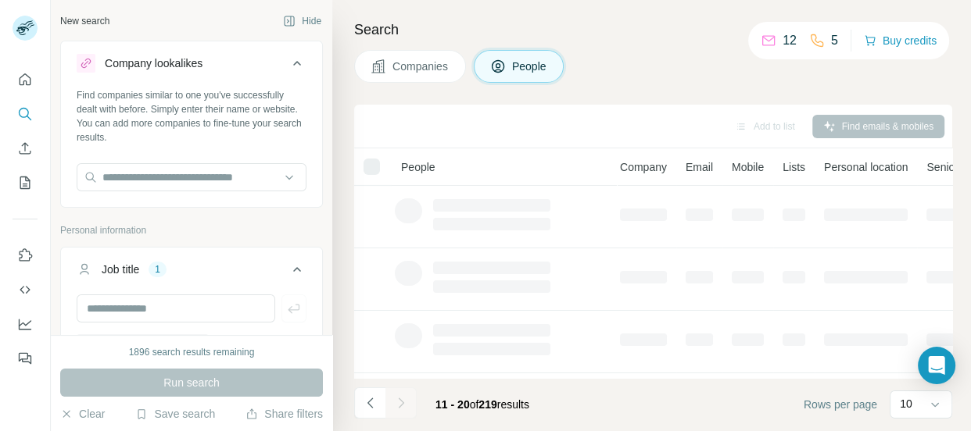
scroll to position [1, 0]
click at [288, 270] on icon at bounding box center [297, 268] width 19 height 19
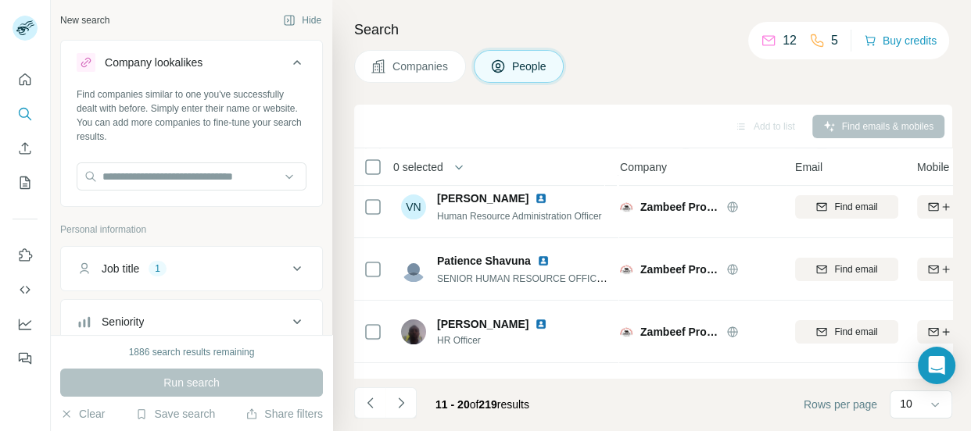
scroll to position [352, 6]
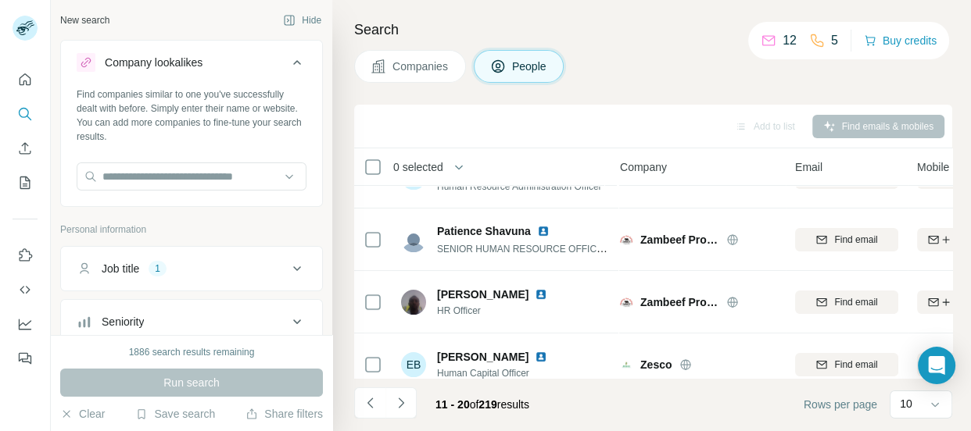
click at [288, 266] on icon at bounding box center [297, 268] width 19 height 19
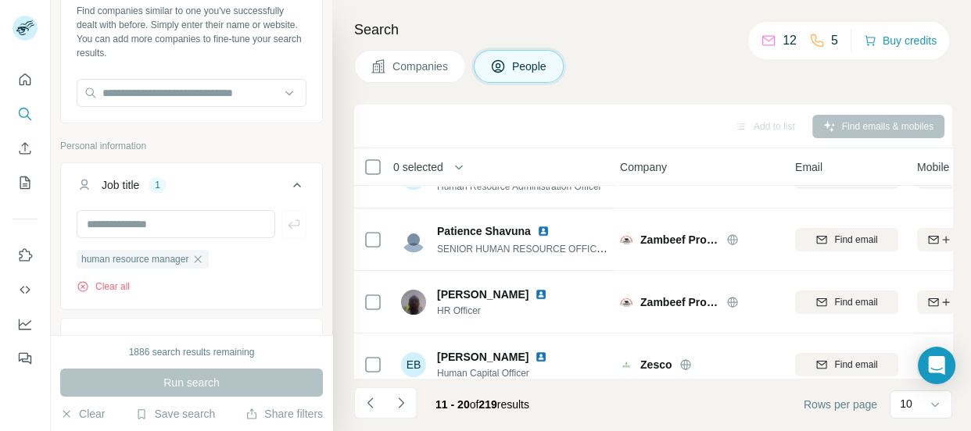
scroll to position [115, 0]
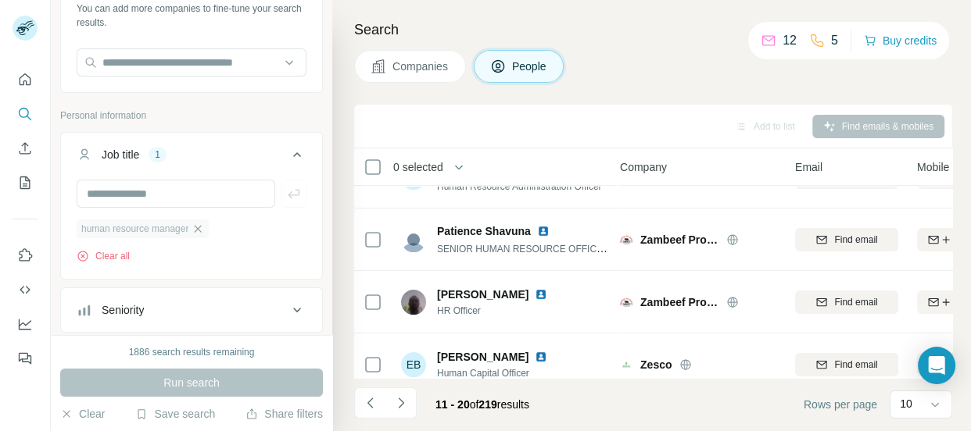
click at [196, 227] on icon "button" at bounding box center [197, 229] width 13 height 13
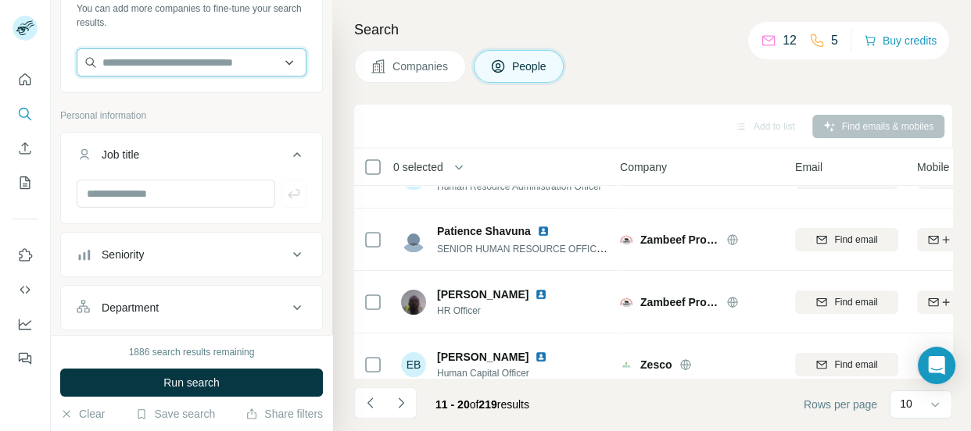
click at [214, 62] on input "text" at bounding box center [192, 62] width 230 height 28
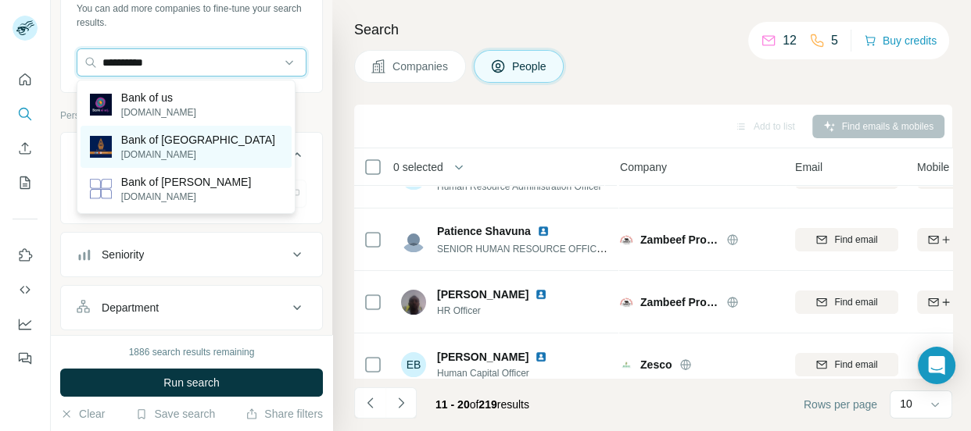
type input "**********"
click at [203, 147] on div "Bank of Zambia [DOMAIN_NAME]" at bounding box center [187, 147] width 212 height 42
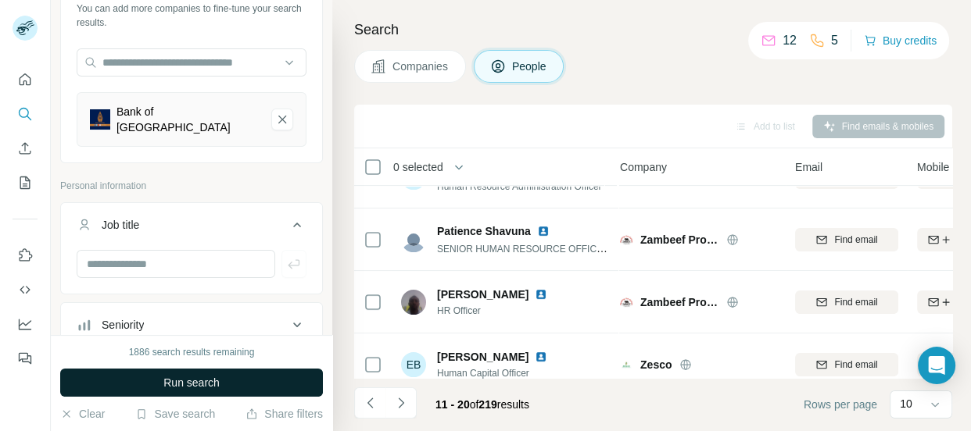
click at [174, 387] on span "Run search" at bounding box center [191, 383] width 56 height 16
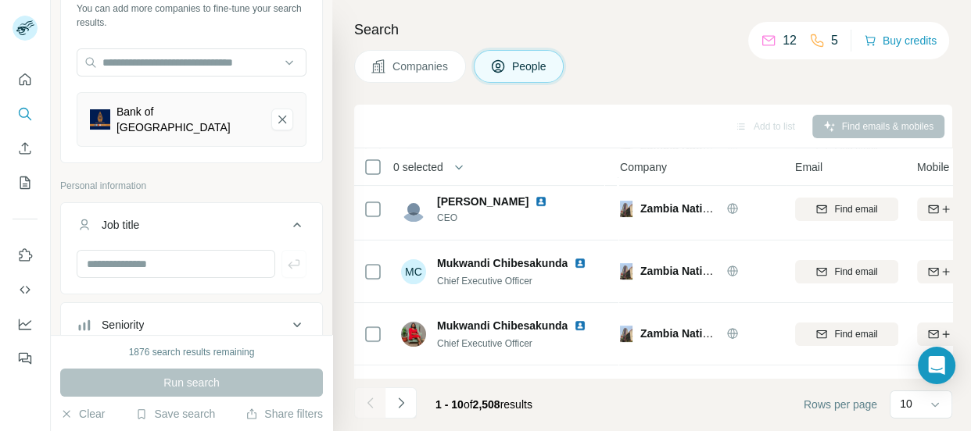
scroll to position [440, 6]
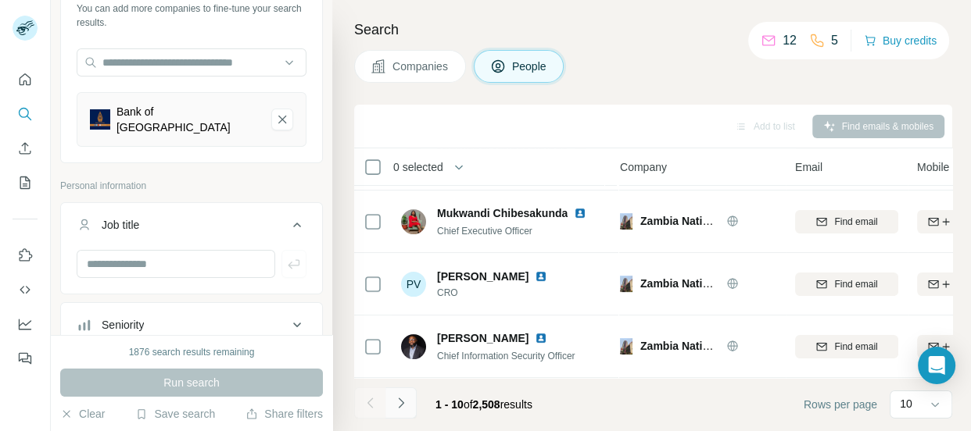
click at [400, 406] on icon "Navigate to next page" at bounding box center [401, 403] width 16 height 16
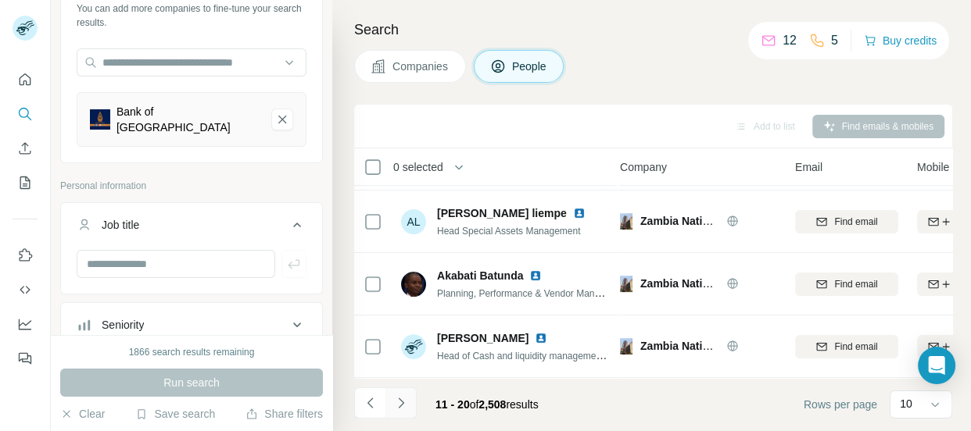
click at [400, 406] on icon "Navigate to next page" at bounding box center [401, 403] width 16 height 16
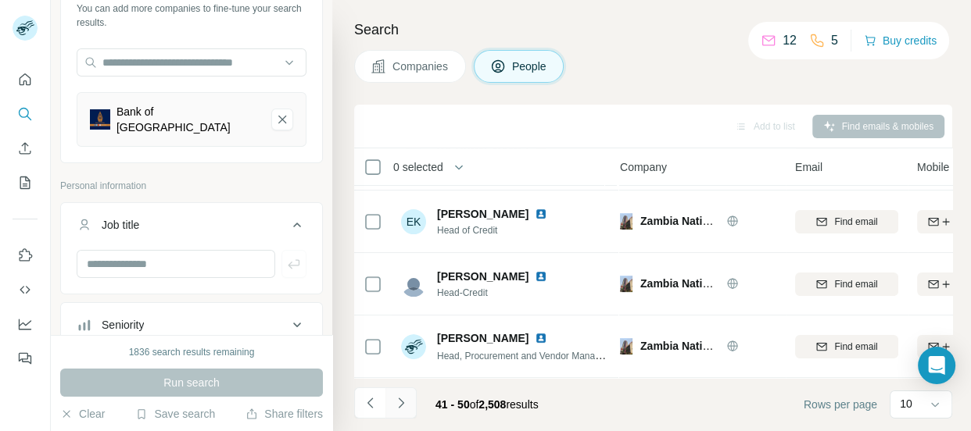
click at [400, 406] on icon "Navigate to next page" at bounding box center [401, 403] width 16 height 16
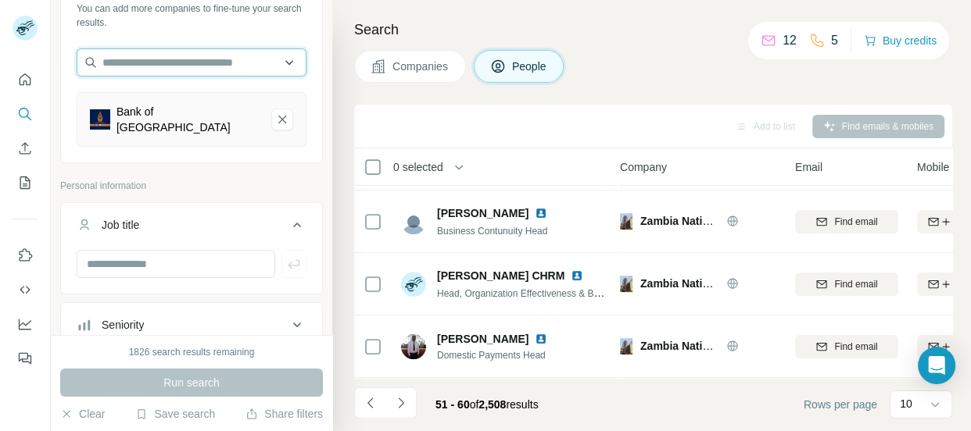
click at [192, 61] on input "text" at bounding box center [192, 62] width 230 height 28
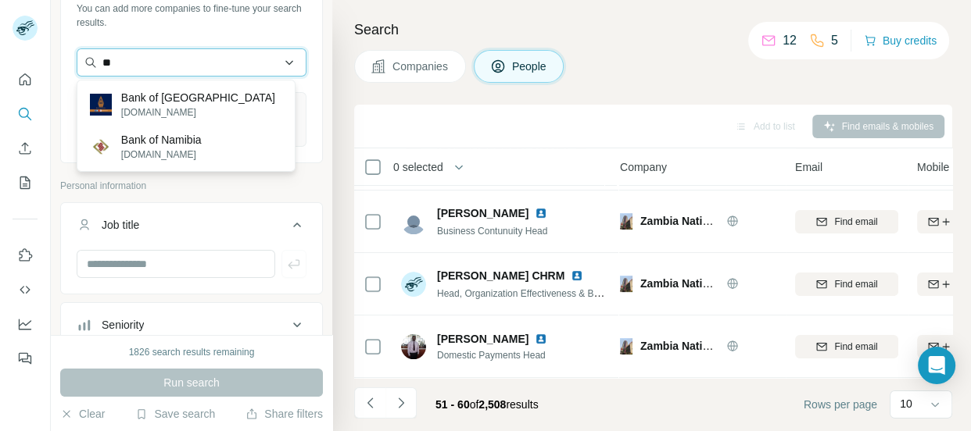
type input "*"
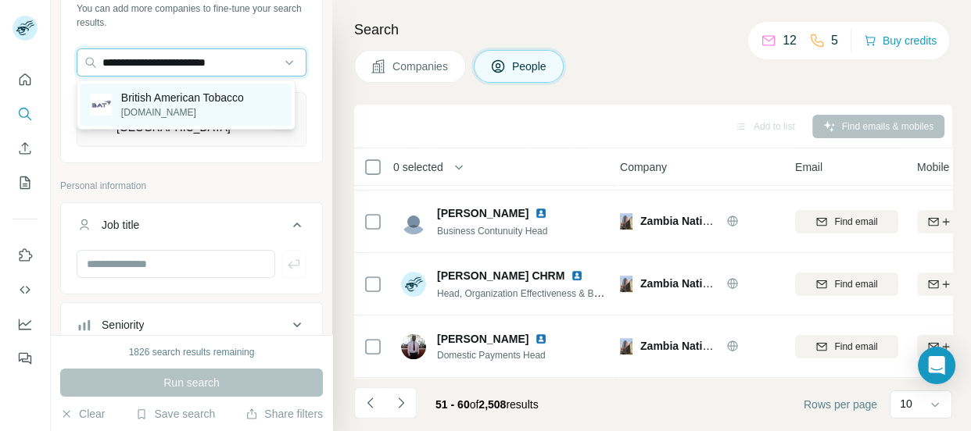
type input "**********"
click at [184, 106] on p "[DOMAIN_NAME]" at bounding box center [182, 113] width 123 height 14
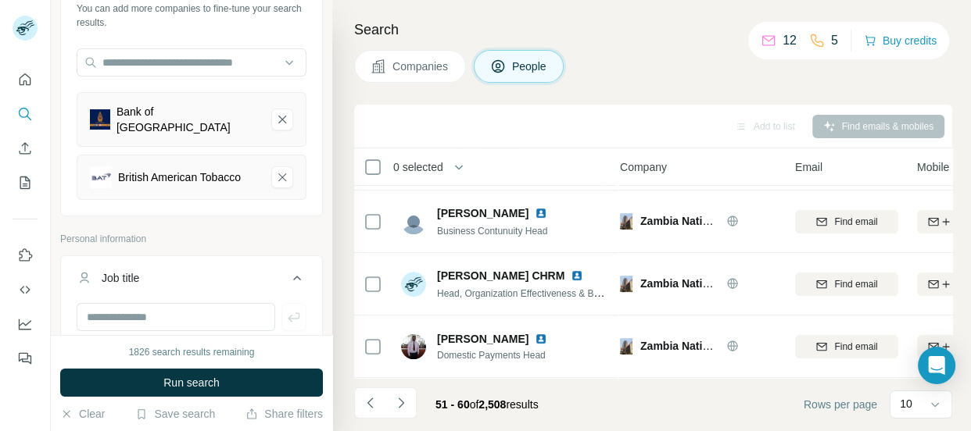
click at [298, 134] on div "Find companies similar to one you've successfully dealt with before. Simply ent…" at bounding box center [191, 92] width 261 height 239
click at [278, 116] on icon "Bank of Zambia-remove-button" at bounding box center [282, 120] width 8 height 8
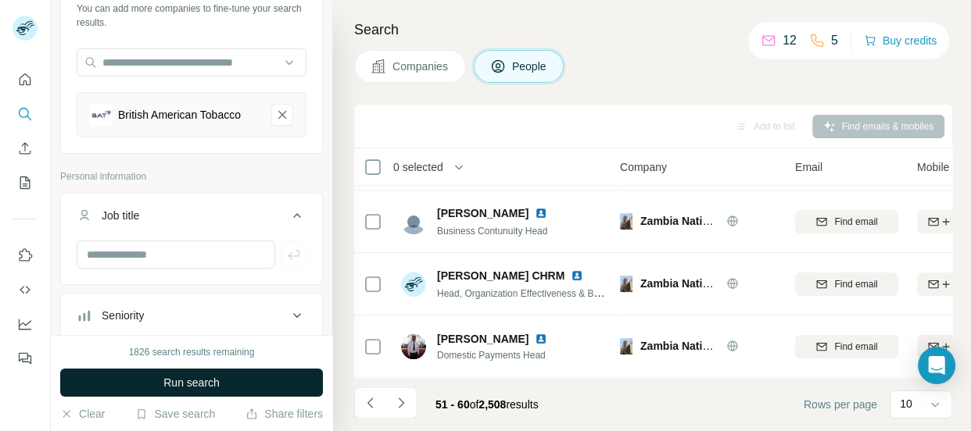
click at [206, 387] on span "Run search" at bounding box center [191, 383] width 56 height 16
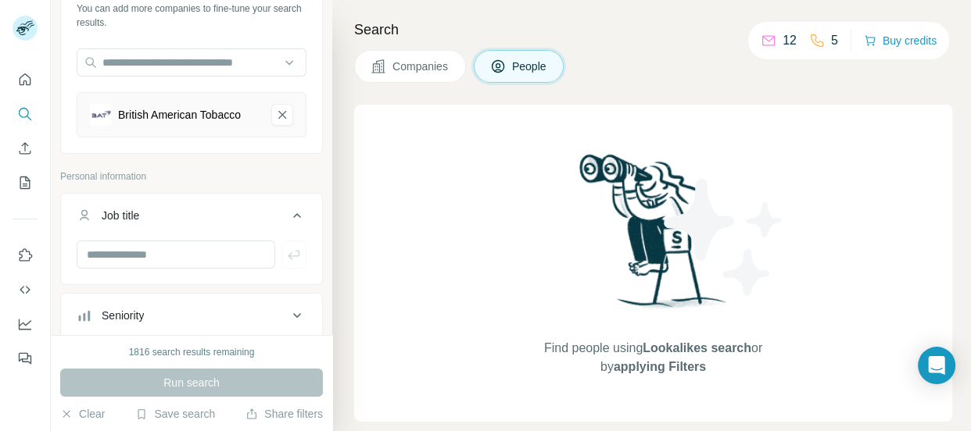
click at [203, 375] on div "Run search" at bounding box center [191, 383] width 263 height 28
click at [231, 64] on input "text" at bounding box center [192, 62] width 230 height 28
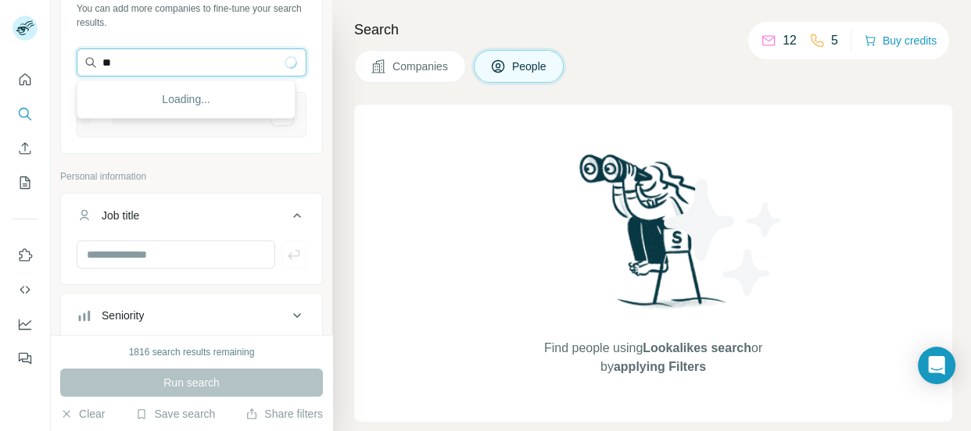
type input "*"
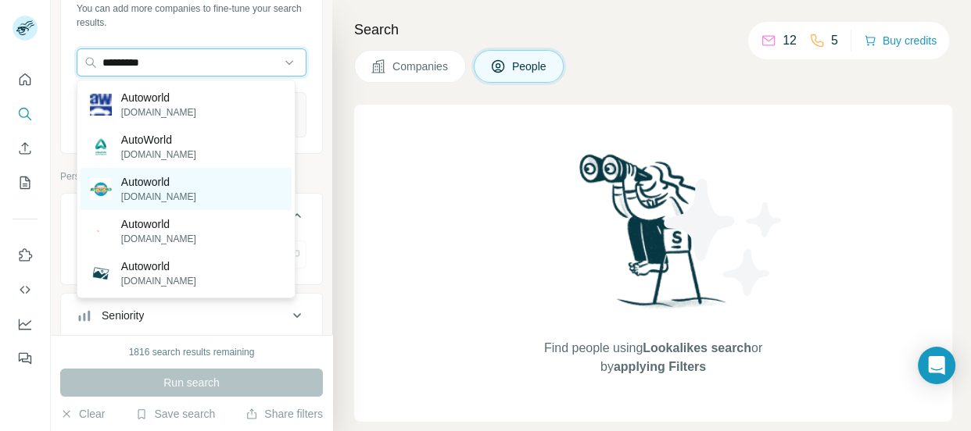
type input "*********"
click at [196, 195] on p "[DOMAIN_NAME]" at bounding box center [158, 197] width 75 height 14
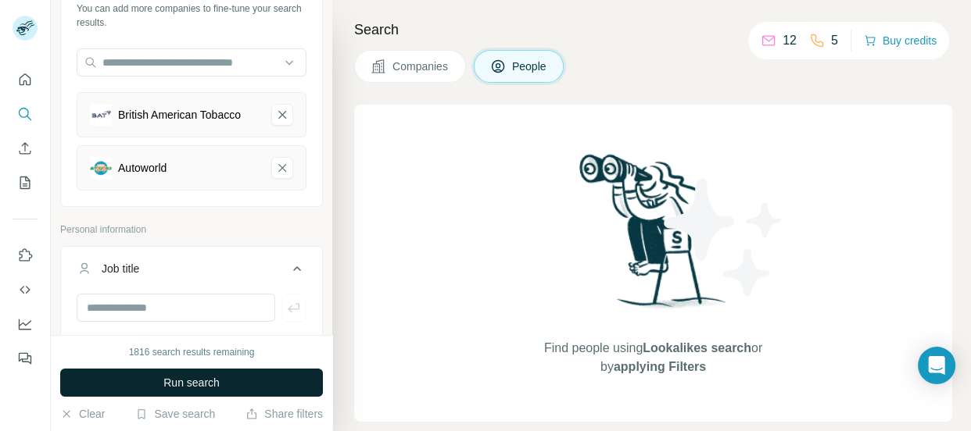
click at [179, 380] on span "Run search" at bounding box center [191, 383] width 56 height 16
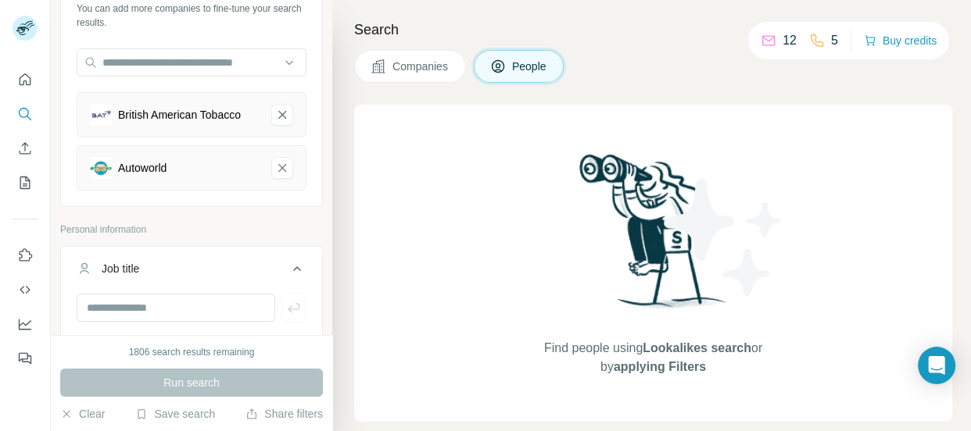
click at [409, 59] on span "Companies" at bounding box center [420, 67] width 57 height 16
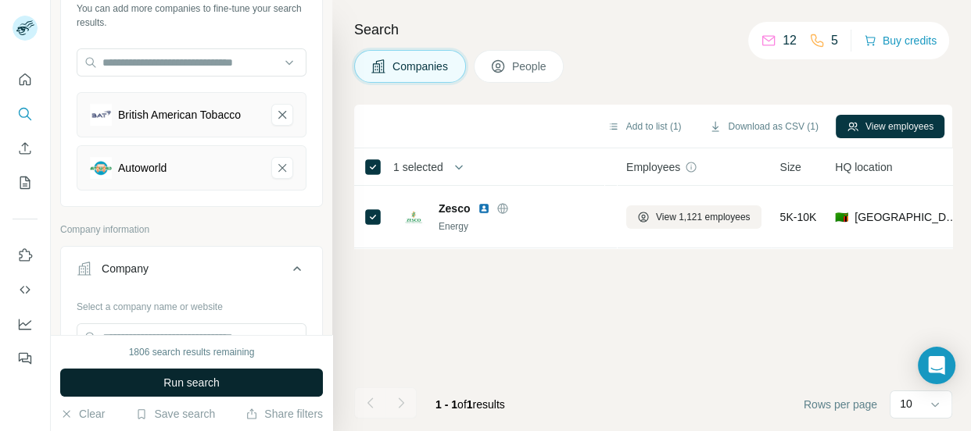
click at [227, 374] on button "Run search" at bounding box center [191, 383] width 263 height 28
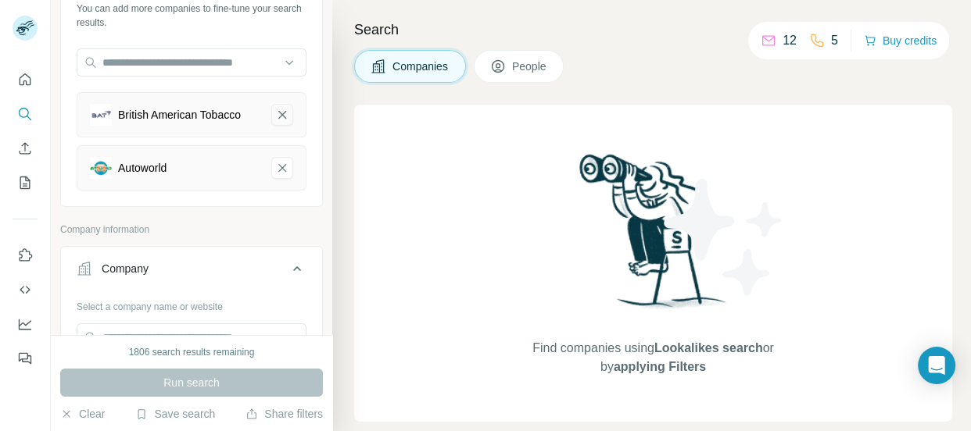
click at [278, 111] on icon "British American Tobacco-remove-button" at bounding box center [282, 115] width 8 height 8
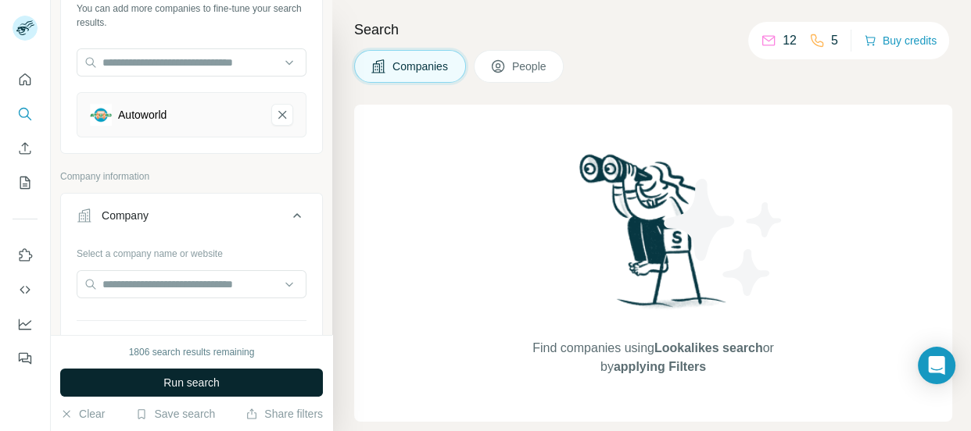
click at [185, 378] on span "Run search" at bounding box center [191, 383] width 56 height 16
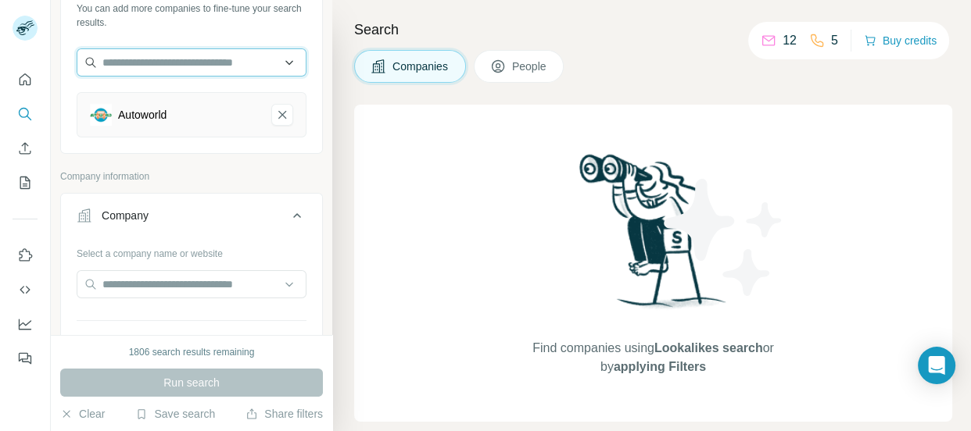
click at [140, 66] on input "text" at bounding box center [192, 62] width 230 height 28
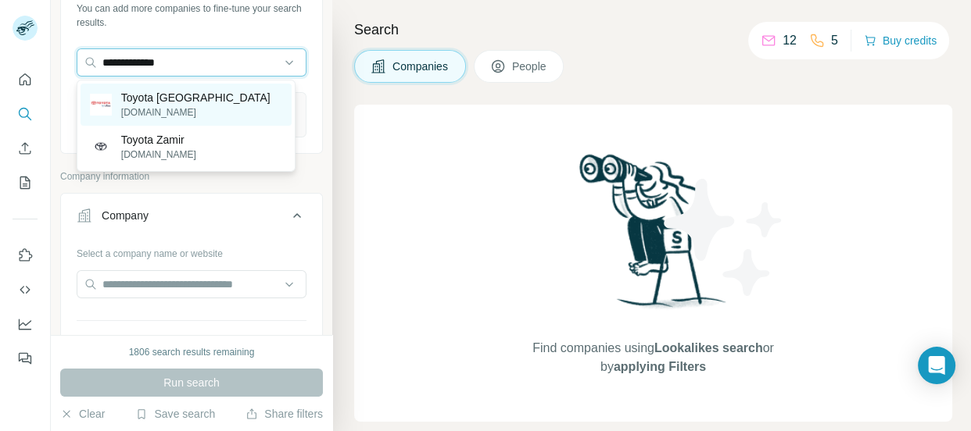
type input "**********"
click at [127, 101] on p "Toyota [GEOGRAPHIC_DATA]" at bounding box center [195, 98] width 149 height 16
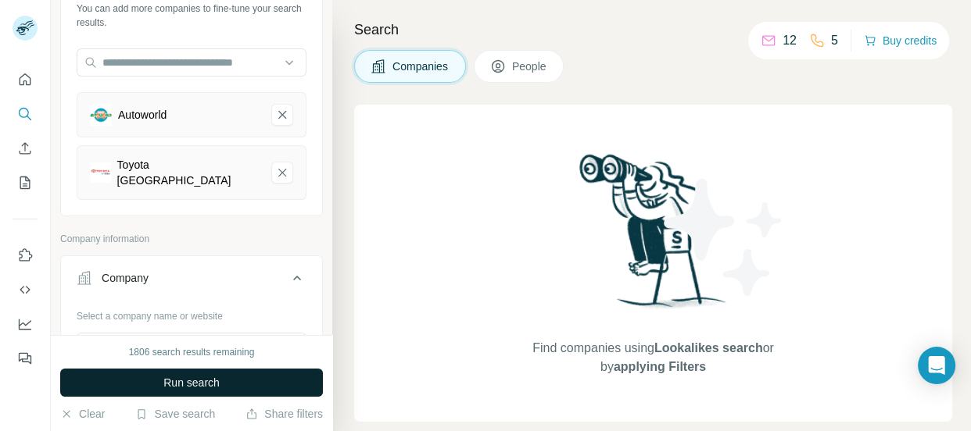
click at [171, 382] on span "Run search" at bounding box center [191, 383] width 56 height 16
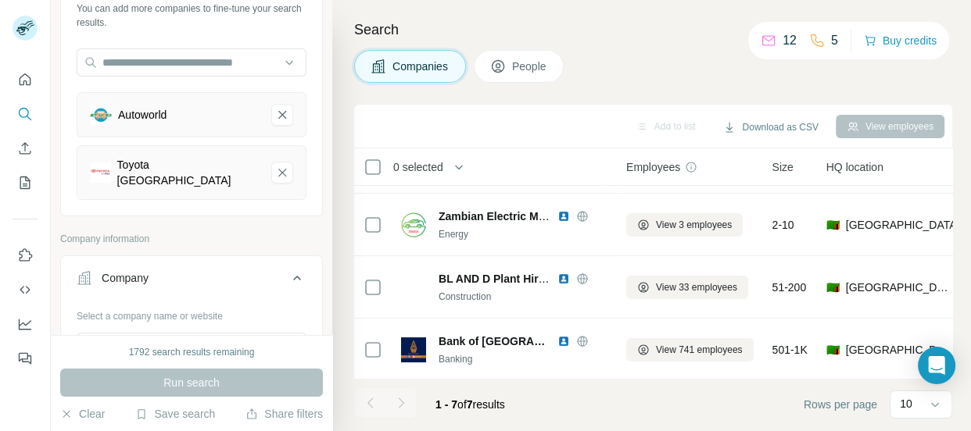
scroll to position [252, 0]
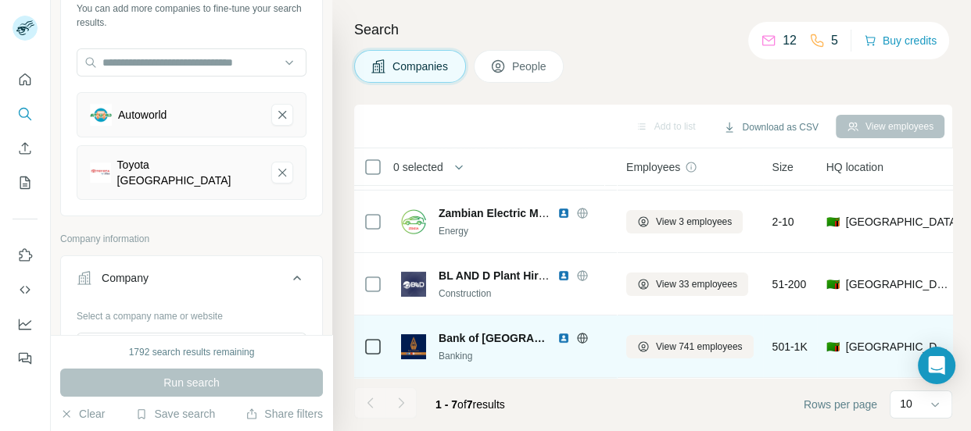
click at [466, 337] on span "Bank of [GEOGRAPHIC_DATA]" at bounding box center [493, 339] width 111 height 16
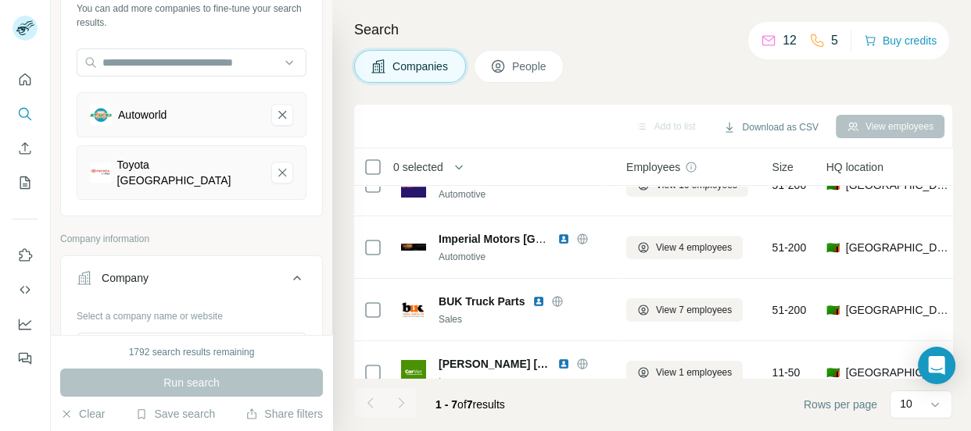
scroll to position [0, 0]
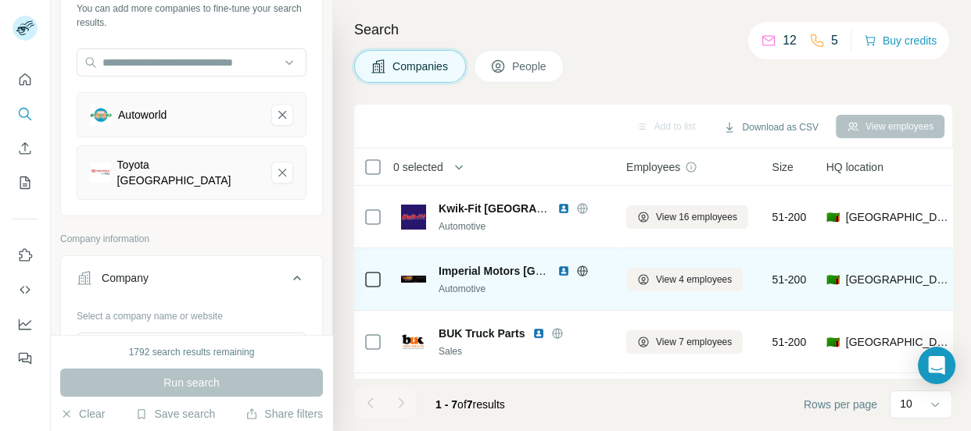
click at [485, 277] on div "Imperial Motors [GEOGRAPHIC_DATA]" at bounding box center [493, 271] width 111 height 16
click at [735, 277] on button "View 4 employees" at bounding box center [684, 279] width 116 height 23
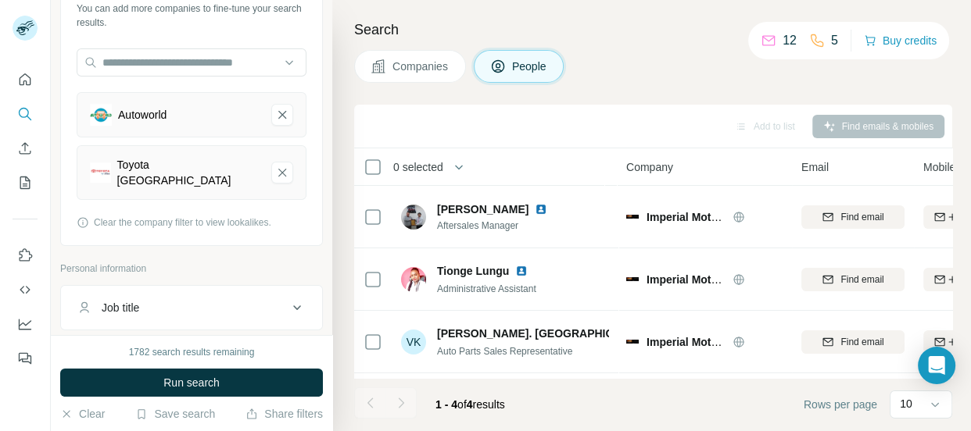
click at [413, 77] on button "Companies" at bounding box center [410, 66] width 112 height 33
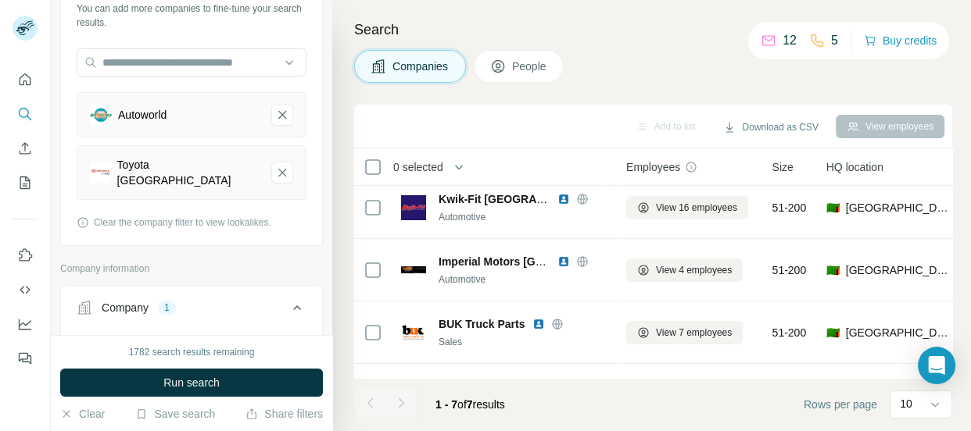
scroll to position [11, 0]
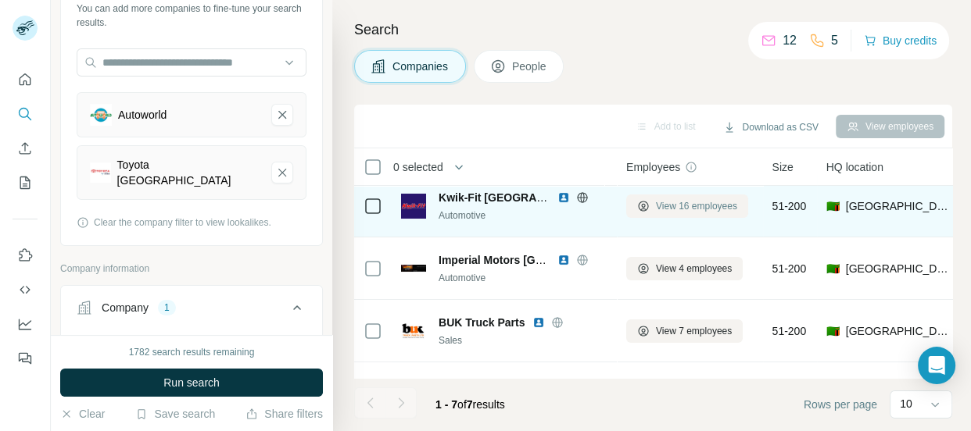
click at [671, 202] on span "View 16 employees" at bounding box center [696, 206] width 81 height 14
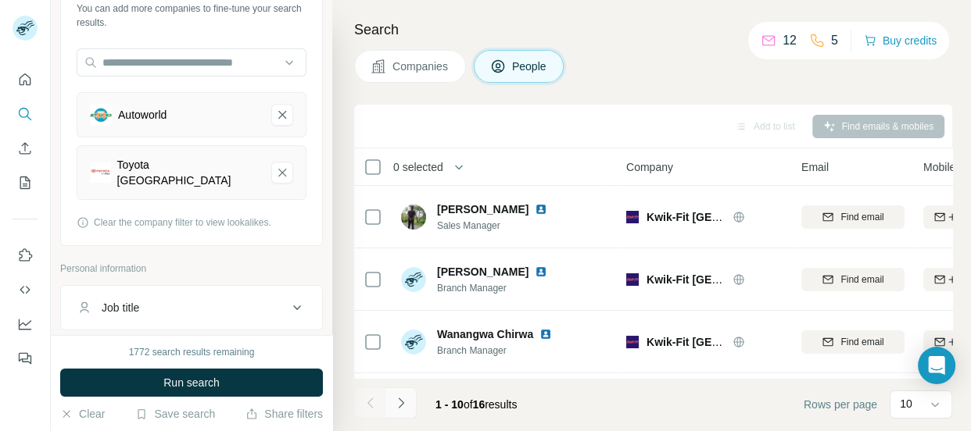
click at [399, 402] on icon "Navigate to next page" at bounding box center [401, 403] width 16 height 16
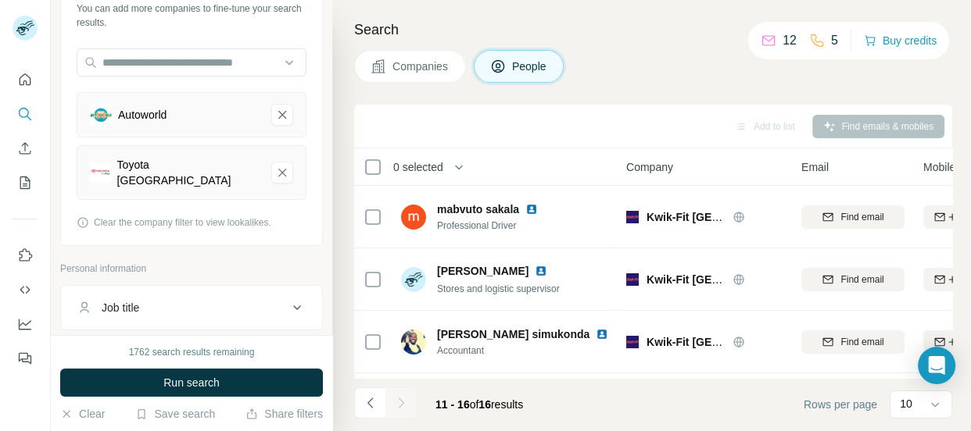
click at [401, 406] on div at bounding box center [400, 403] width 31 height 31
click at [367, 405] on icon "Navigate to previous page" at bounding box center [371, 403] width 16 height 16
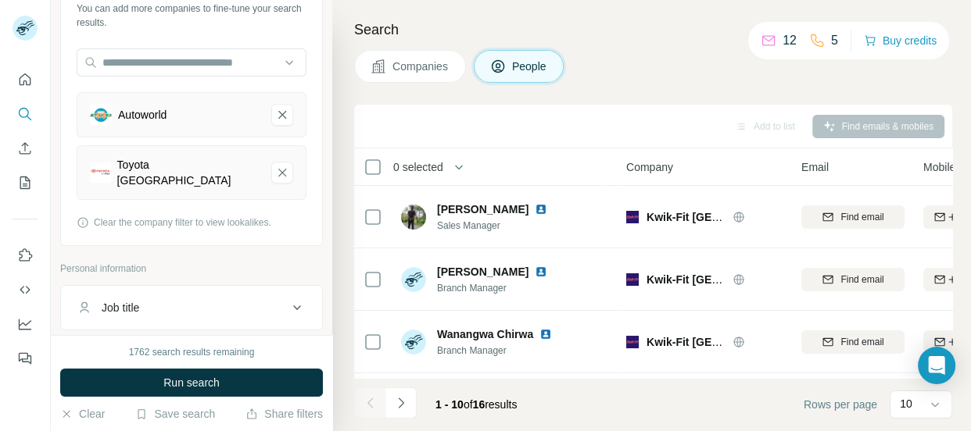
click at [367, 405] on div at bounding box center [369, 403] width 31 height 31
click at [423, 62] on span "Companies" at bounding box center [420, 67] width 57 height 16
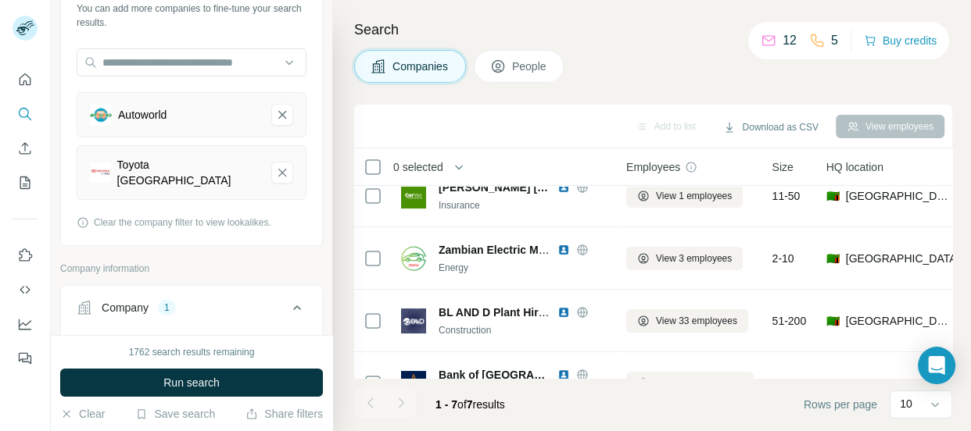
scroll to position [210, 0]
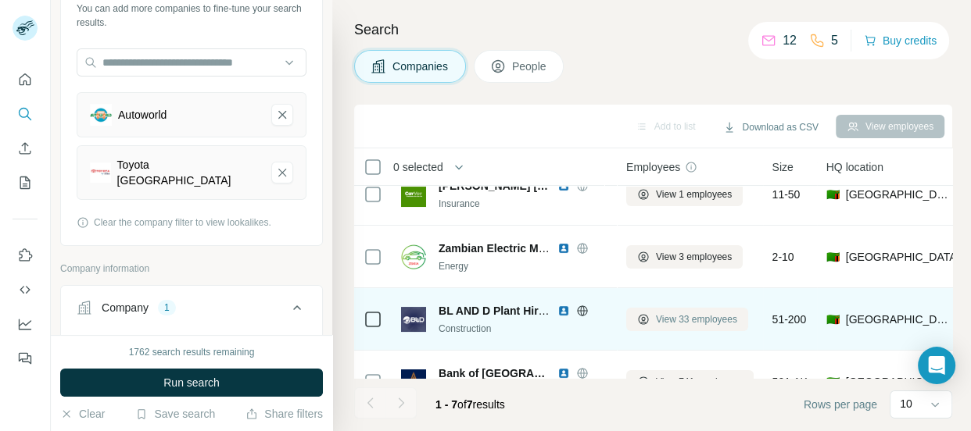
click at [685, 318] on span "View 33 employees" at bounding box center [696, 320] width 81 height 14
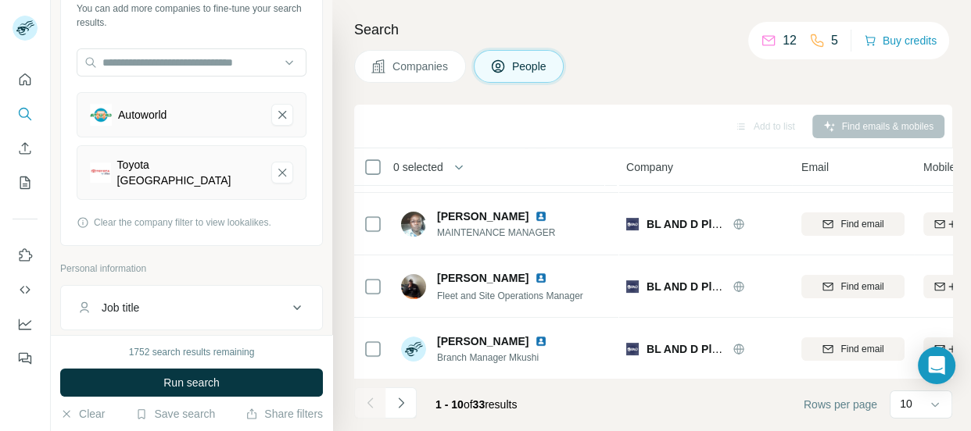
scroll to position [440, 0]
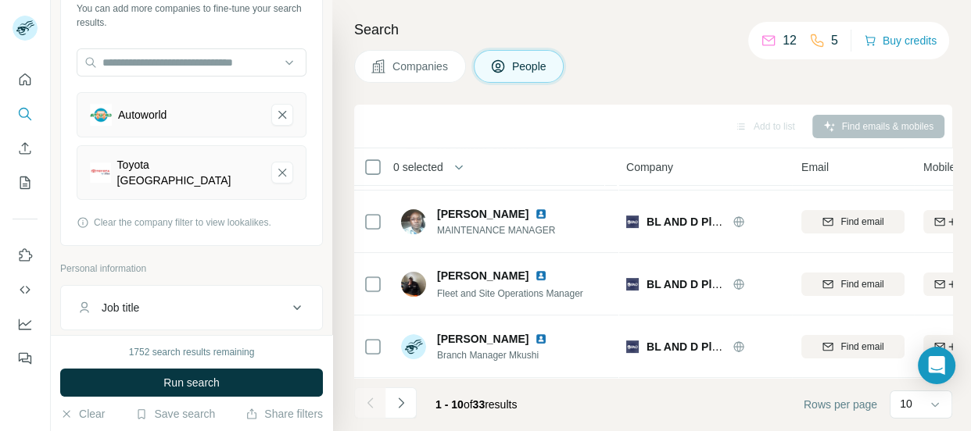
click at [617, 398] on footer "1 - 10 of 33 results Rows per page 10" at bounding box center [653, 404] width 598 height 53
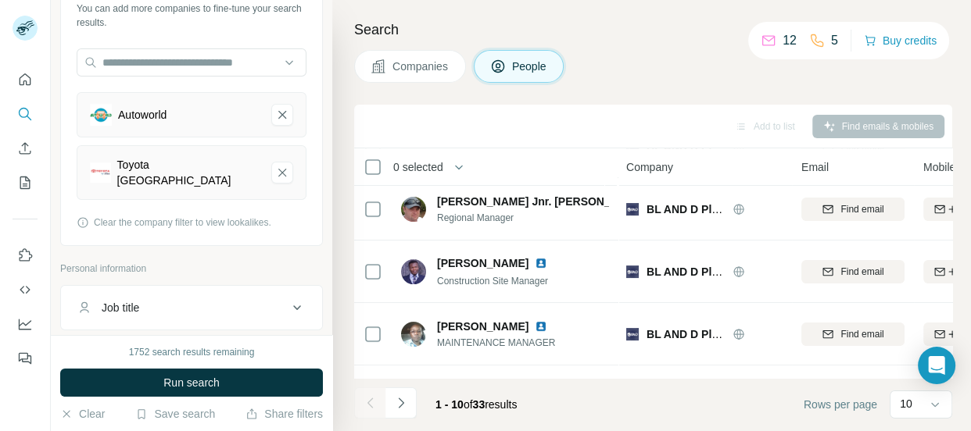
click at [687, 399] on footer "1 - 10 of 33 results Rows per page 10" at bounding box center [653, 404] width 598 height 53
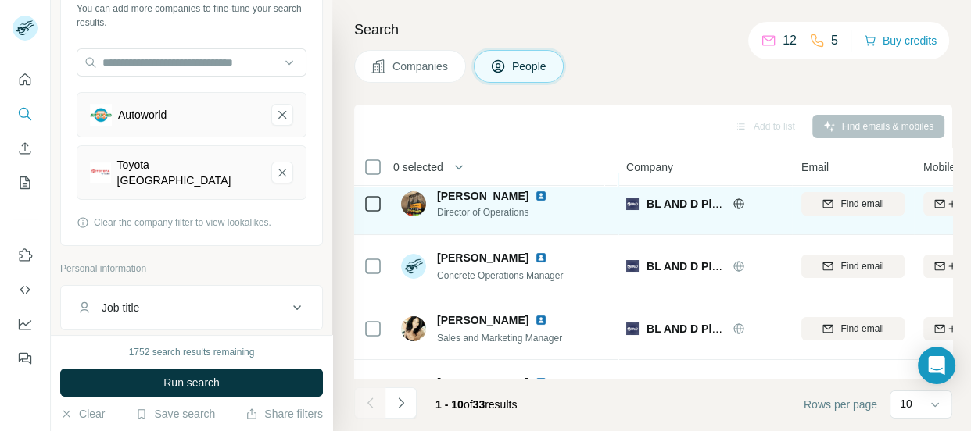
scroll to position [7, 0]
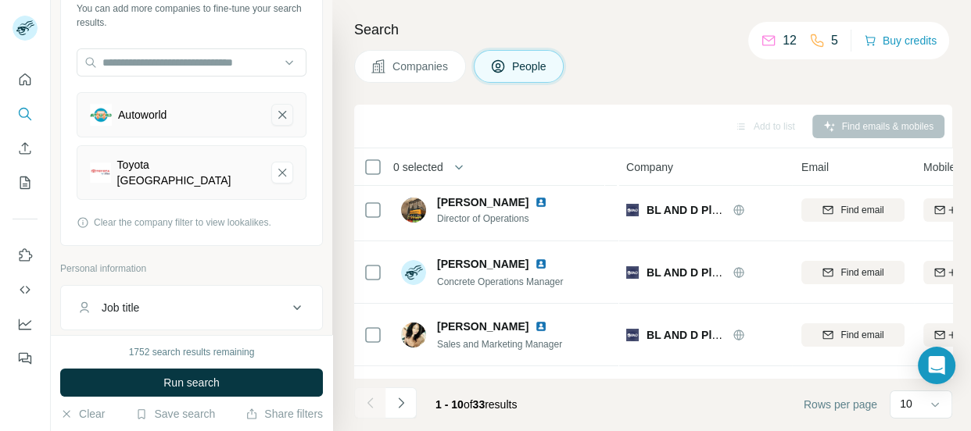
click at [278, 113] on icon "Autoworld-remove-button" at bounding box center [282, 115] width 8 height 8
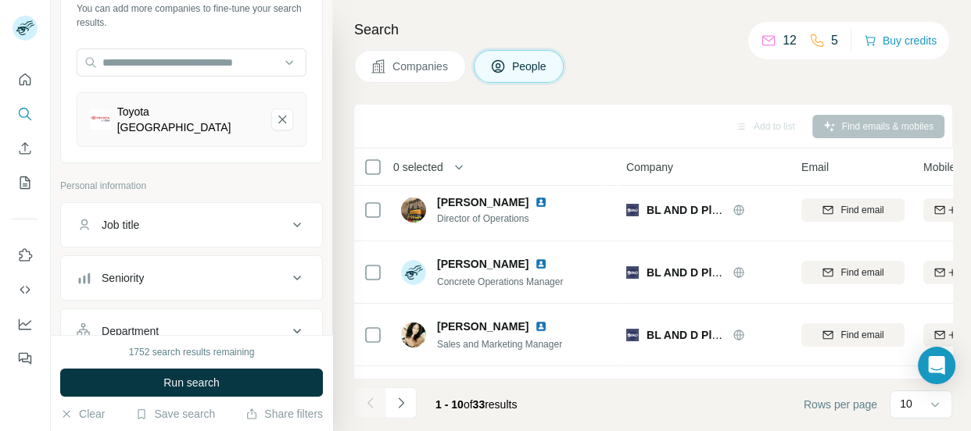
click at [278, 116] on icon "Toyota Zambia-remove-button" at bounding box center [282, 120] width 8 height 8
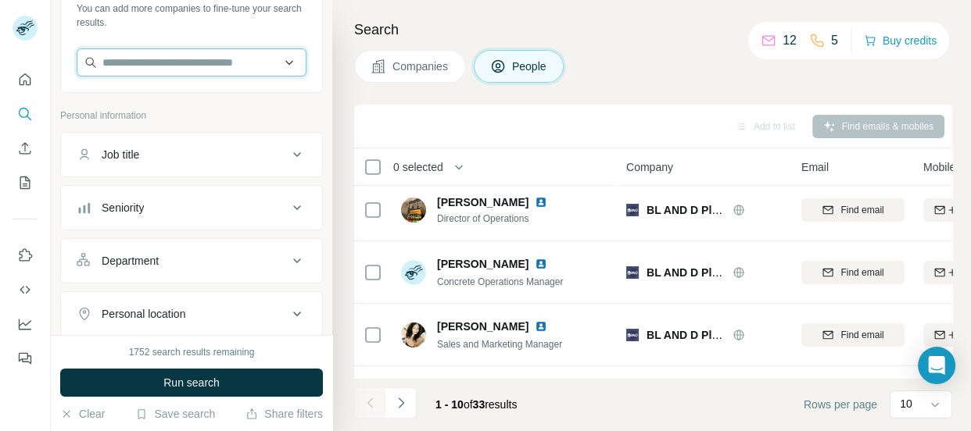
click at [220, 63] on input "text" at bounding box center [192, 62] width 230 height 28
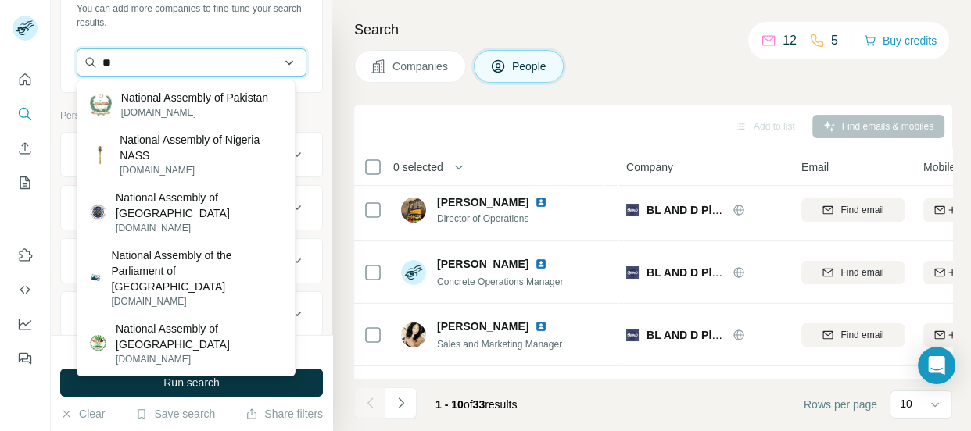
type input "*"
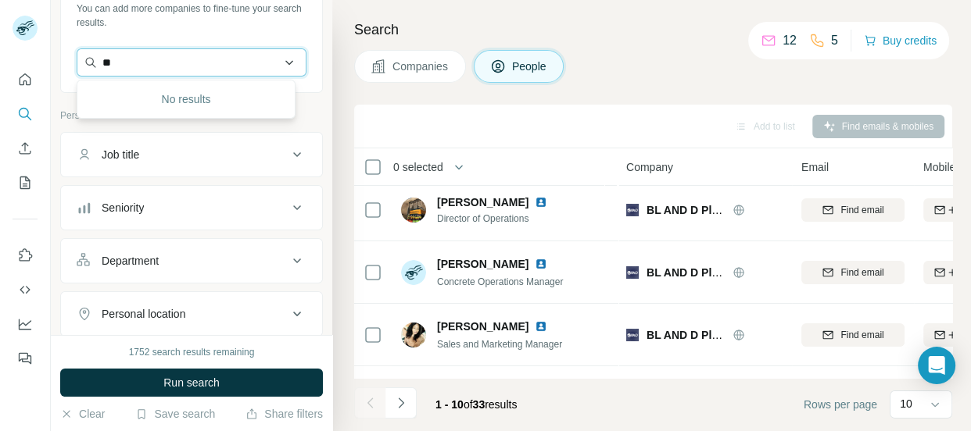
type input "*"
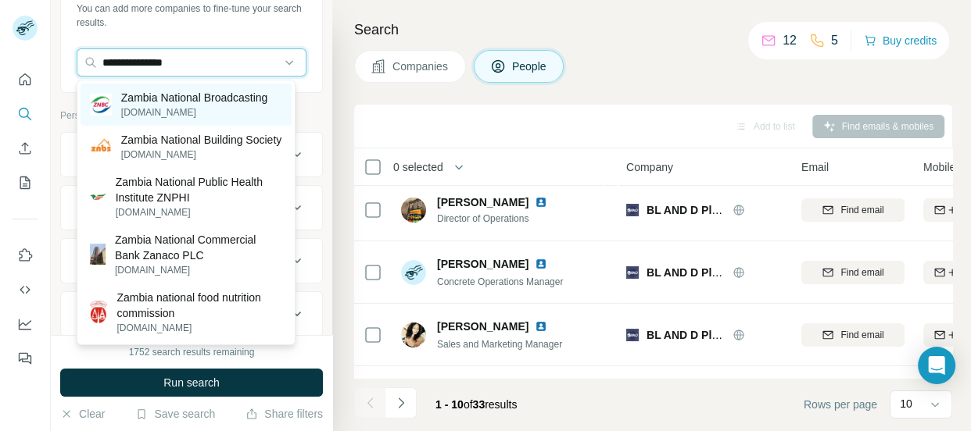
type input "**********"
click at [209, 107] on p "[DOMAIN_NAME]" at bounding box center [194, 113] width 147 height 14
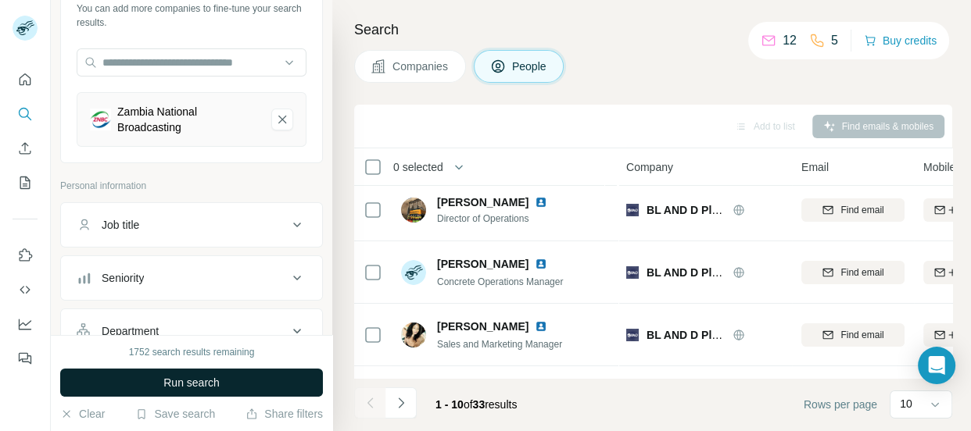
click at [222, 385] on button "Run search" at bounding box center [191, 383] width 263 height 28
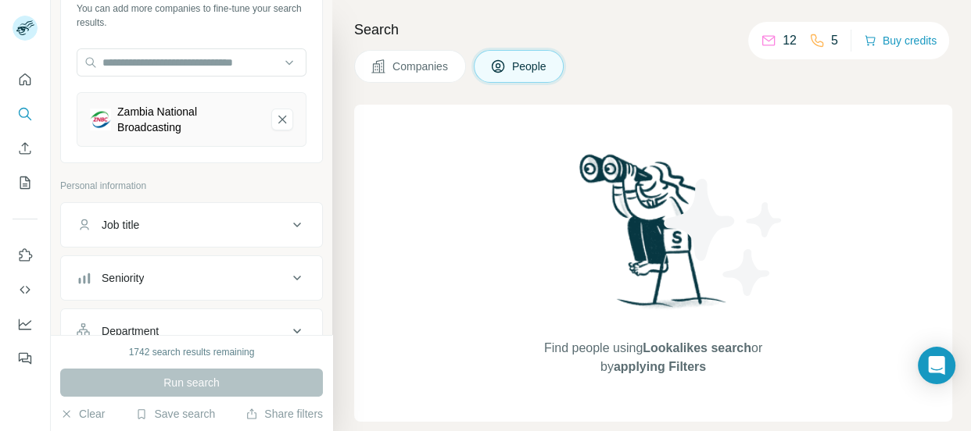
click at [392, 59] on span "Companies" at bounding box center [420, 67] width 57 height 16
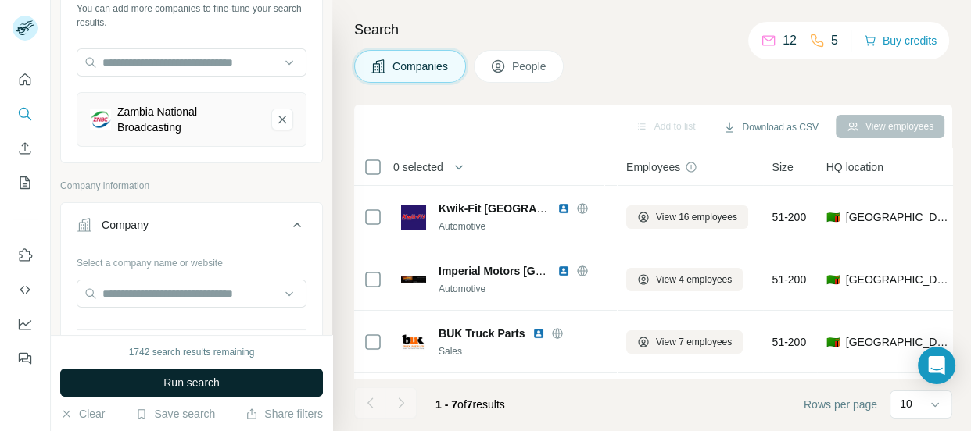
click at [191, 383] on span "Run search" at bounding box center [191, 383] width 56 height 16
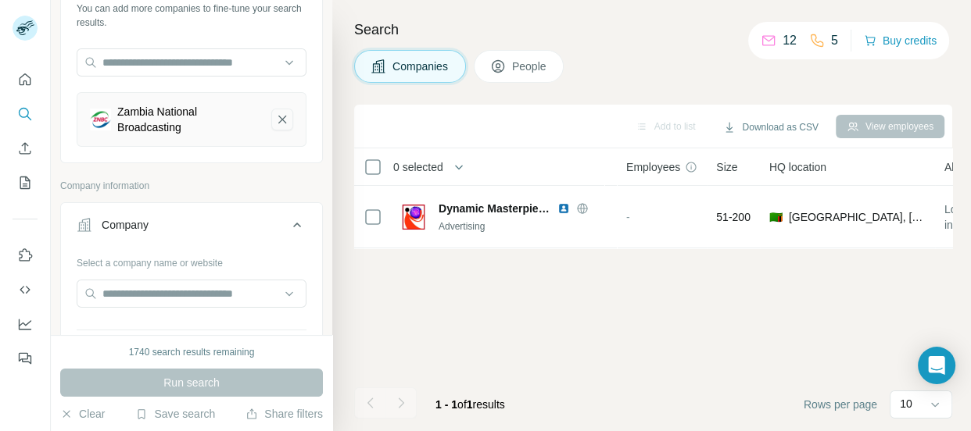
click at [278, 117] on icon "Zambia National Broadcasting-remove-button" at bounding box center [282, 120] width 8 height 8
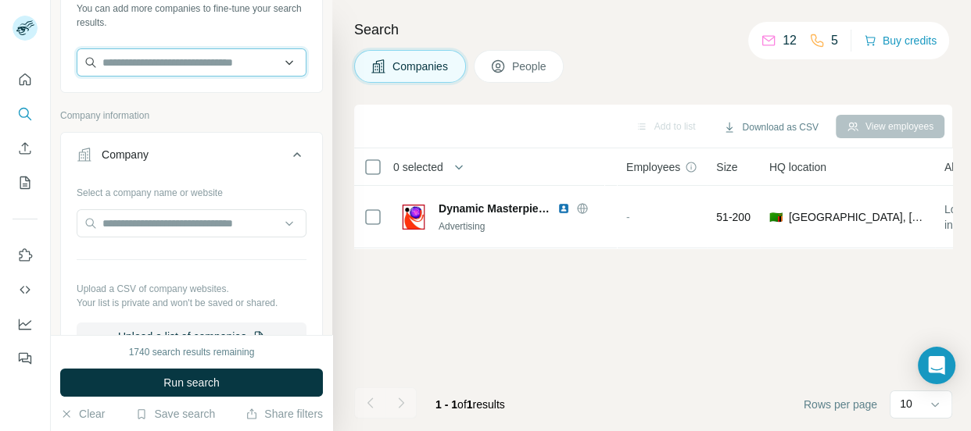
click at [227, 60] on input "text" at bounding box center [192, 62] width 230 height 28
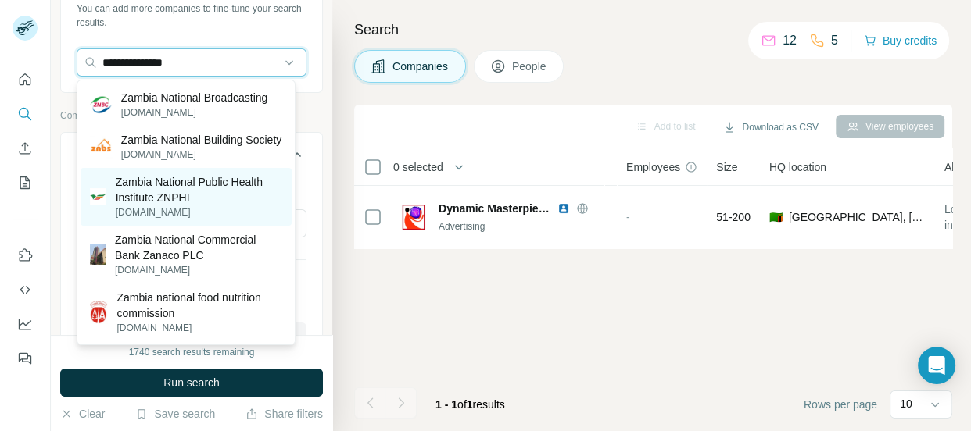
type input "**********"
click at [184, 206] on p "Zambia National Public Health Institute ZNPHI" at bounding box center [199, 189] width 167 height 31
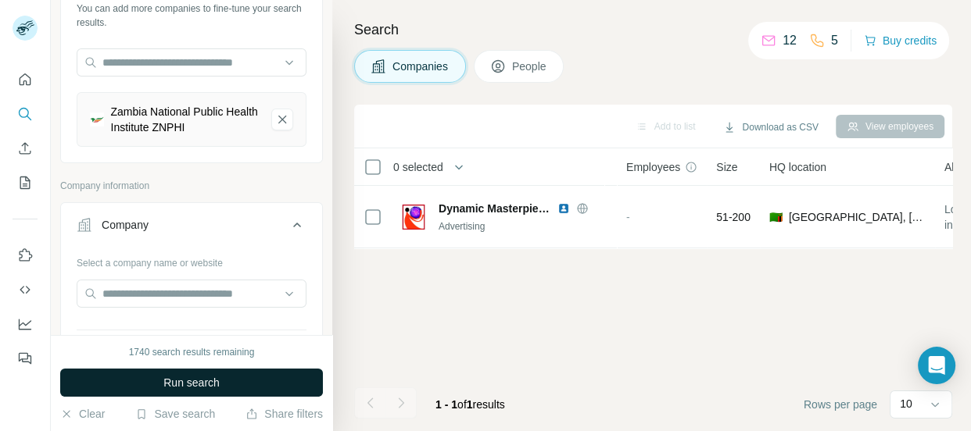
click at [176, 388] on span "Run search" at bounding box center [191, 383] width 56 height 16
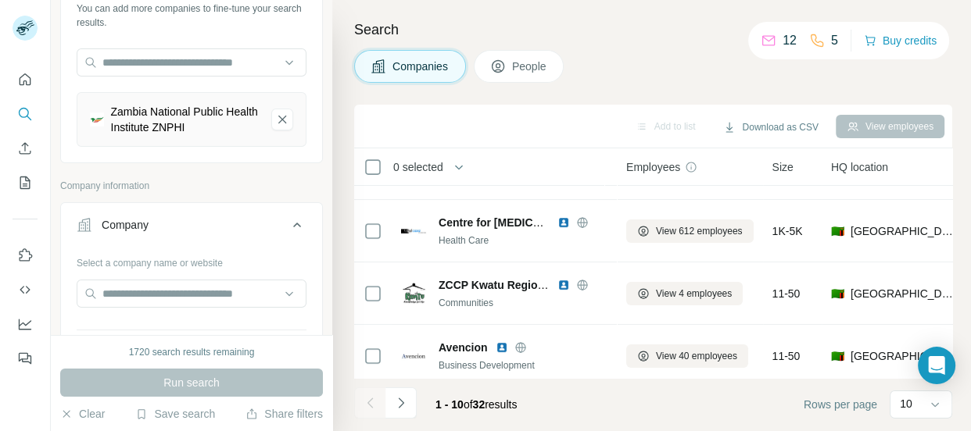
scroll to position [440, 0]
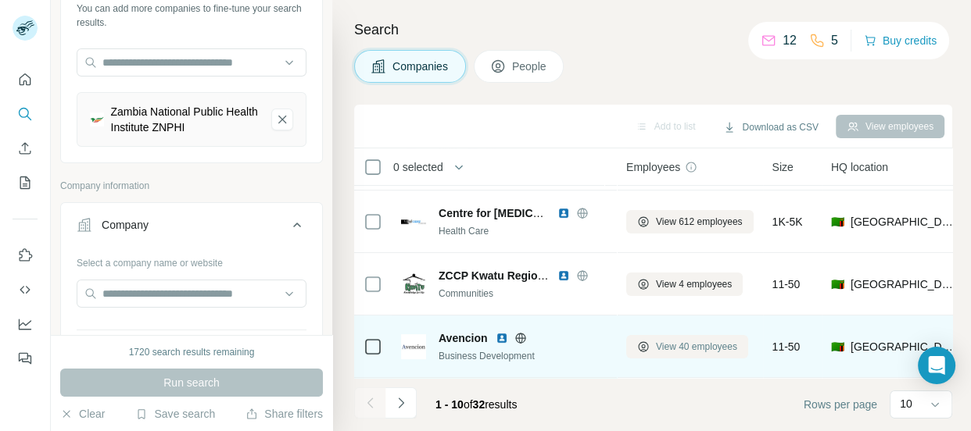
click at [671, 340] on span "View 40 employees" at bounding box center [696, 347] width 81 height 14
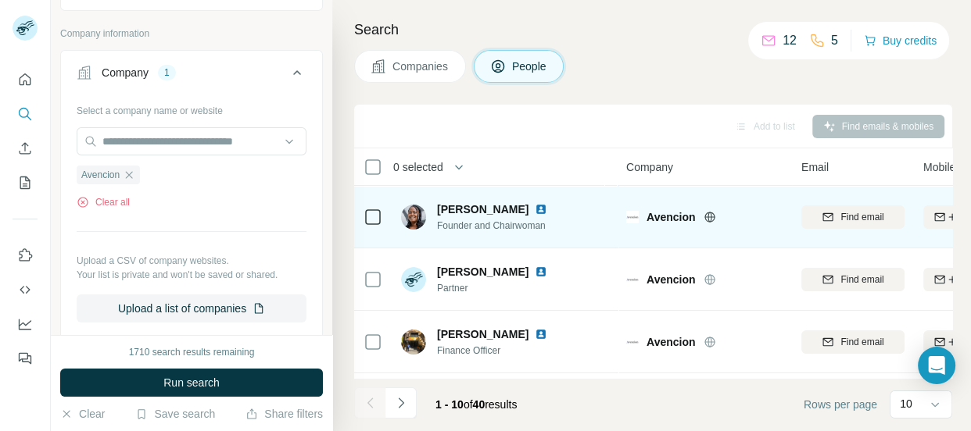
click at [706, 218] on icon at bounding box center [709, 217] width 13 height 13
